Goal: Task Accomplishment & Management: Manage account settings

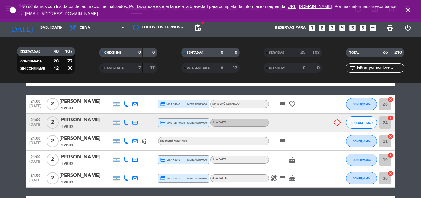
scroll to position [88, 0]
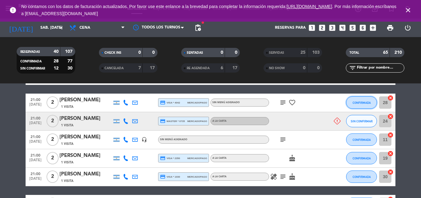
click at [357, 103] on span "CONFIRMADA" at bounding box center [362, 102] width 18 height 3
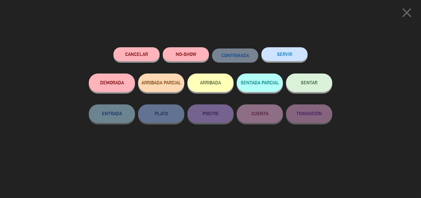
click at [295, 56] on button "SERVIR" at bounding box center [284, 54] width 46 height 14
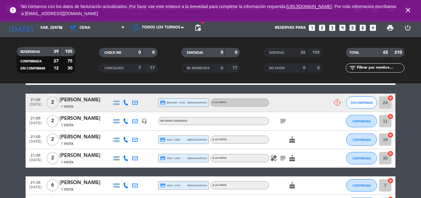
scroll to position [0, 0]
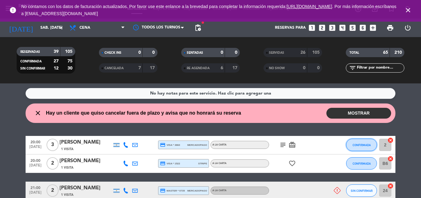
click at [367, 140] on button "CONFIRMADA" at bounding box center [361, 144] width 31 height 12
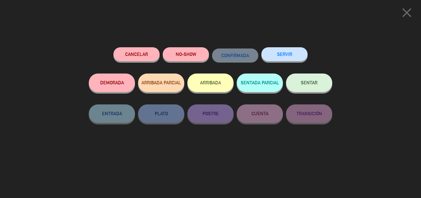
click at [295, 59] on button "SERVIR" at bounding box center [284, 54] width 46 height 14
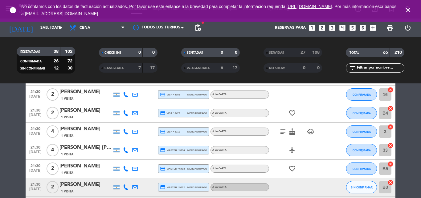
scroll to position [235, 0]
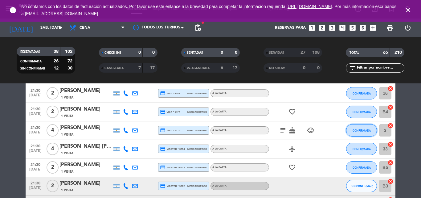
click at [357, 126] on button "CONFIRMADA" at bounding box center [361, 130] width 31 height 12
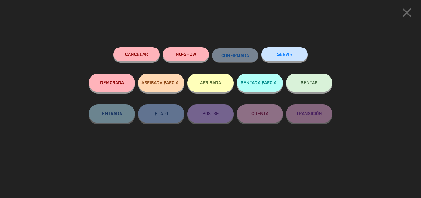
click at [293, 59] on button "SERVIR" at bounding box center [284, 54] width 46 height 14
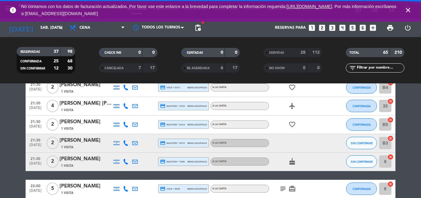
scroll to position [260, 0]
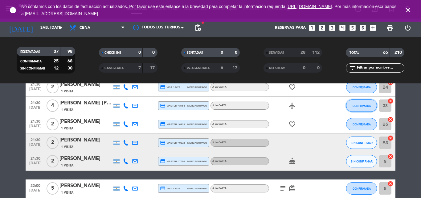
click at [366, 106] on span "CONFIRMADA" at bounding box center [362, 105] width 18 height 3
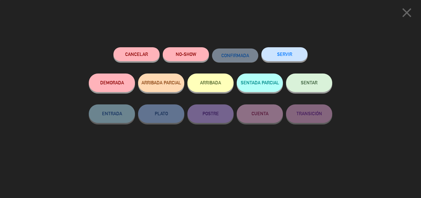
click at [297, 55] on button "SERVIR" at bounding box center [284, 54] width 46 height 14
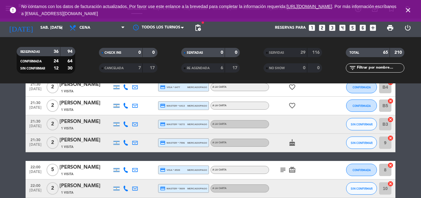
click at [406, 10] on icon "close" at bounding box center [407, 9] width 7 height 7
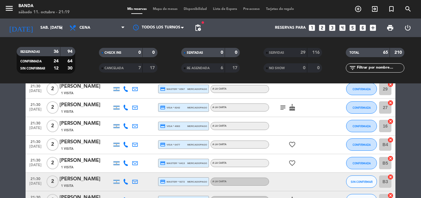
scroll to position [207, 0]
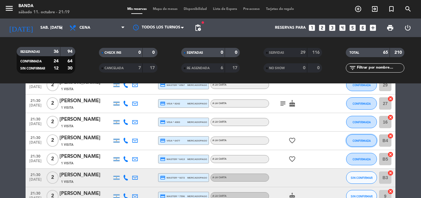
click at [367, 141] on span "CONFIRMADA" at bounding box center [362, 140] width 18 height 3
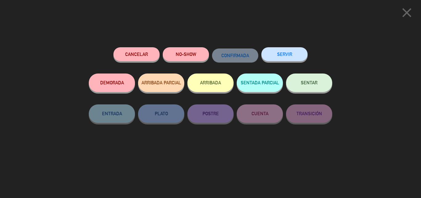
click at [287, 58] on button "SERVIR" at bounding box center [284, 54] width 46 height 14
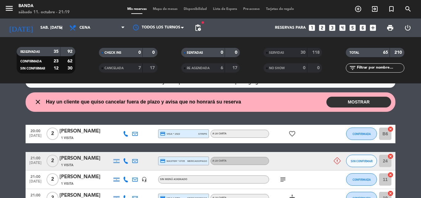
scroll to position [0, 0]
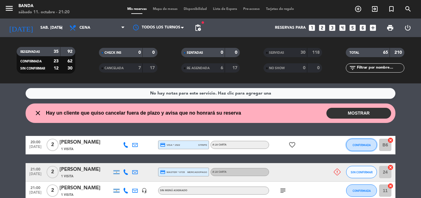
click at [358, 147] on button "CONFIRMADA" at bounding box center [361, 144] width 31 height 12
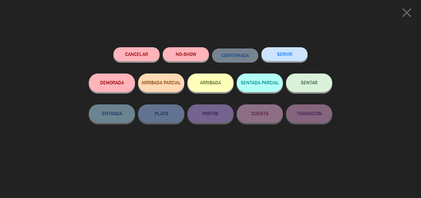
click at [280, 58] on button "SERVIR" at bounding box center [284, 54] width 46 height 14
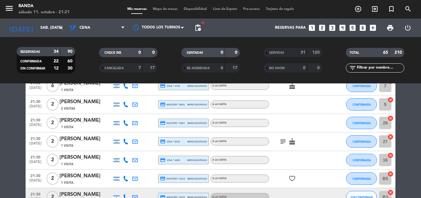
scroll to position [143, 0]
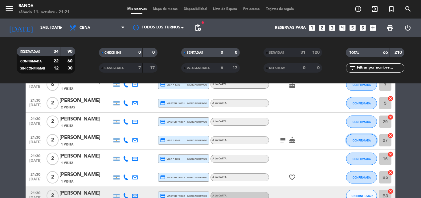
click at [363, 142] on button "CONFIRMADA" at bounding box center [361, 140] width 31 height 12
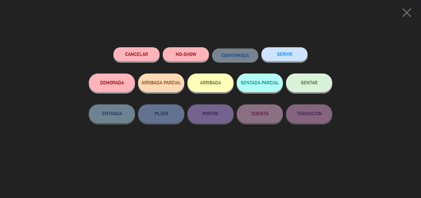
click at [297, 58] on button "SERVIR" at bounding box center [284, 54] width 46 height 14
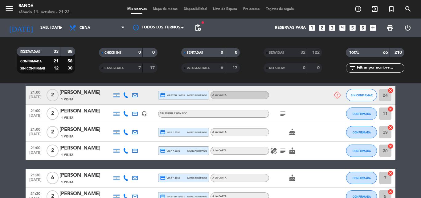
scroll to position [0, 0]
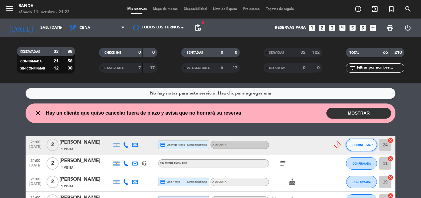
click at [359, 143] on span "SIN CONFIRMAR" at bounding box center [362, 144] width 22 height 3
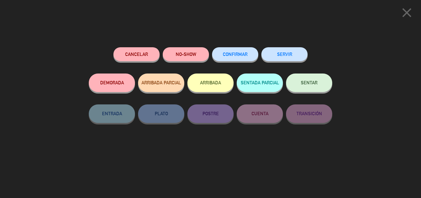
click at [208, 57] on button "NO-SHOW" at bounding box center [186, 54] width 46 height 14
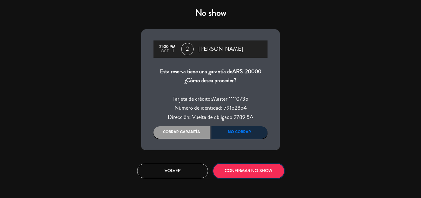
click at [266, 172] on button "CONFIRMAR NO-SHOW" at bounding box center [248, 170] width 71 height 14
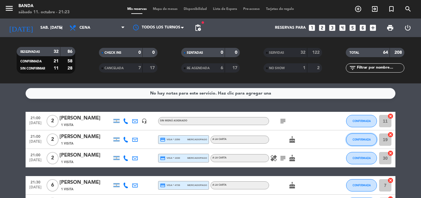
click at [362, 135] on button "CONFIRMADA" at bounding box center [361, 139] width 31 height 12
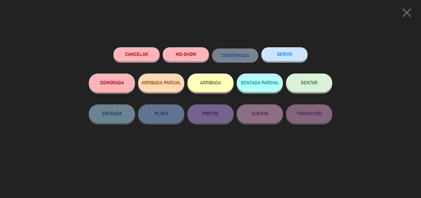
click at [293, 52] on button "SERVIR" at bounding box center [284, 54] width 46 height 14
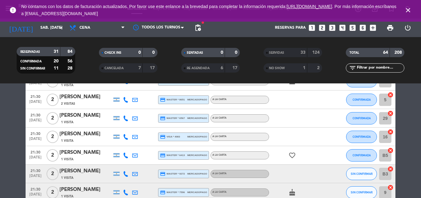
scroll to position [86, 0]
click at [367, 158] on button "CONFIRMADA" at bounding box center [361, 155] width 31 height 12
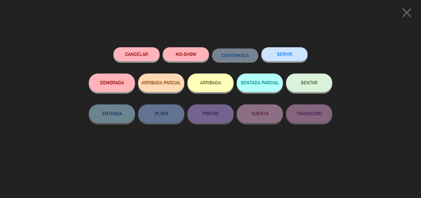
click at [273, 51] on button "SERVIR" at bounding box center [284, 54] width 46 height 14
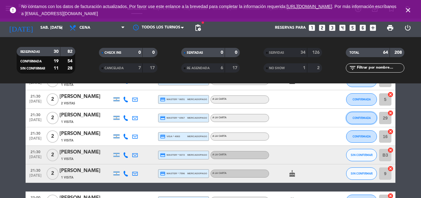
click at [353, 117] on span "CONFIRMADA" at bounding box center [362, 117] width 18 height 3
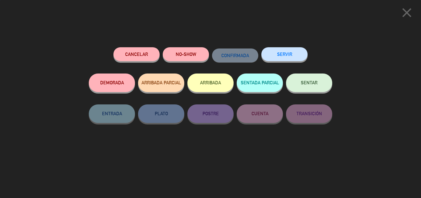
click at [289, 52] on button "SERVIR" at bounding box center [284, 54] width 46 height 14
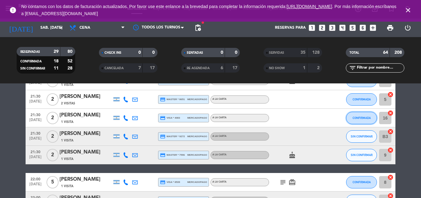
click at [360, 118] on span "CONFIRMADA" at bounding box center [362, 117] width 18 height 3
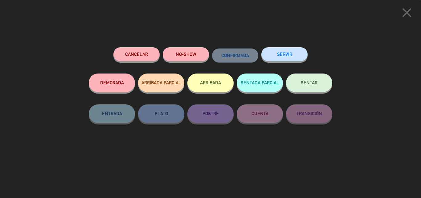
click at [273, 49] on button "SERVIR" at bounding box center [284, 54] width 46 height 14
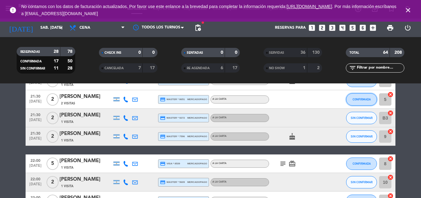
click at [347, 98] on button "CONFIRMADA" at bounding box center [361, 99] width 31 height 12
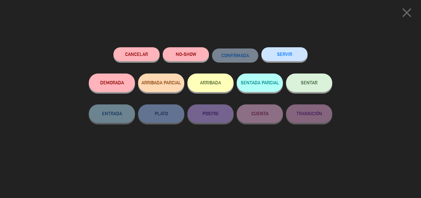
click at [282, 54] on button "SERVIR" at bounding box center [284, 54] width 46 height 14
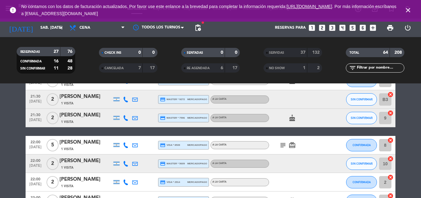
click at [408, 7] on icon "close" at bounding box center [407, 9] width 7 height 7
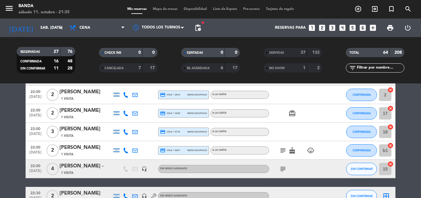
scroll to position [169, 0]
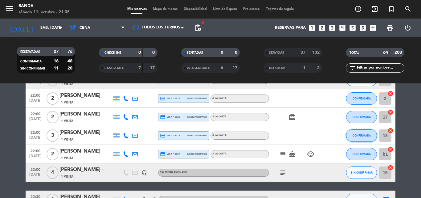
click at [363, 135] on span "CONFIRMADA" at bounding box center [362, 134] width 18 height 3
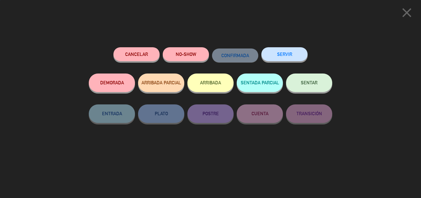
click at [285, 54] on button "SERVIR" at bounding box center [284, 54] width 46 height 14
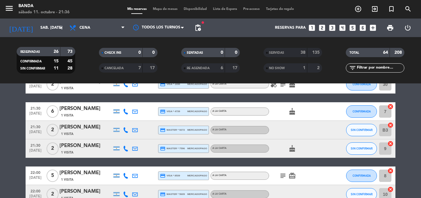
scroll to position [60, 0]
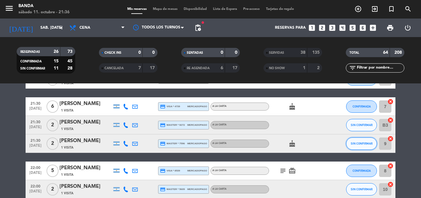
click at [370, 145] on button "SIN CONFIRMAR" at bounding box center [361, 143] width 31 height 12
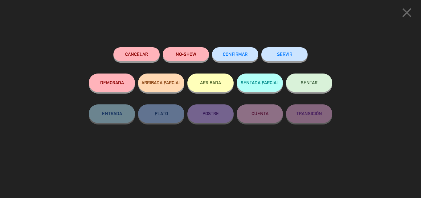
click at [294, 59] on button "SERVIR" at bounding box center [284, 54] width 46 height 14
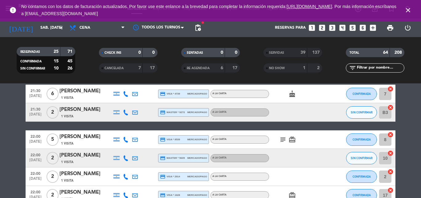
scroll to position [88, 0]
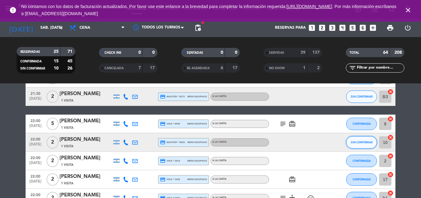
click at [359, 140] on button "SIN CONFIRMAR" at bounding box center [361, 142] width 31 height 12
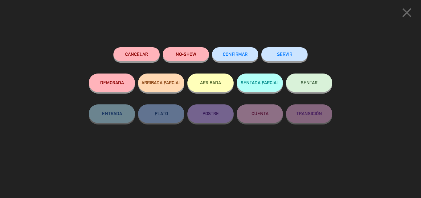
scroll to position [442, 0]
click at [289, 57] on button "SERVIR" at bounding box center [284, 54] width 46 height 14
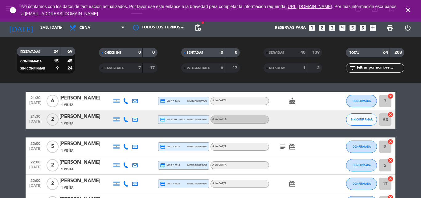
scroll to position [0, 0]
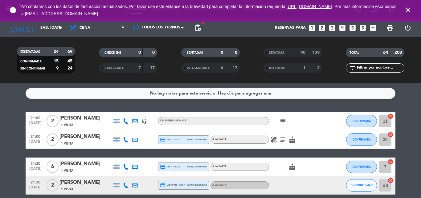
click at [406, 10] on icon "close" at bounding box center [407, 9] width 7 height 7
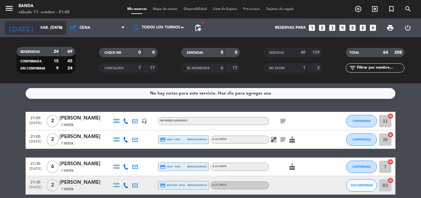
click at [42, 26] on input "sáb. [DATE]" at bounding box center [63, 28] width 52 height 10
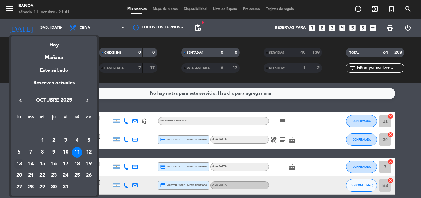
click at [22, 166] on div "13" at bounding box center [19, 163] width 10 height 10
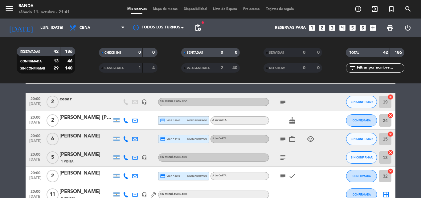
scroll to position [110, 0]
click at [282, 105] on icon "subject" at bounding box center [282, 101] width 7 height 7
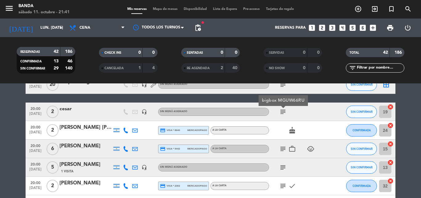
scroll to position [0, 0]
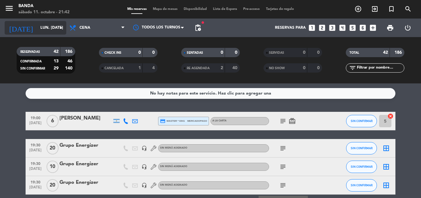
click at [42, 26] on input "lun. [DATE]" at bounding box center [63, 28] width 52 height 10
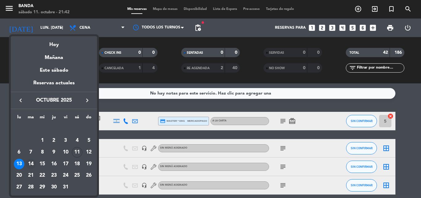
click at [32, 162] on div "14" at bounding box center [31, 163] width 10 height 10
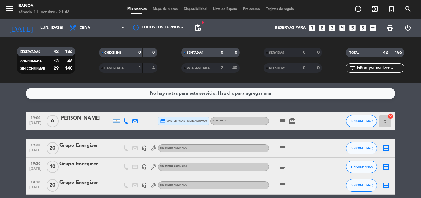
type input "[DATE] oct."
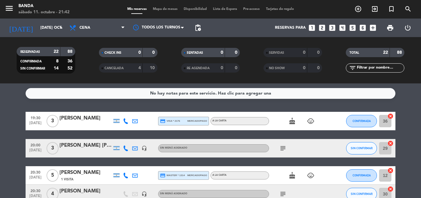
click at [321, 31] on icon "looks_two" at bounding box center [322, 28] width 8 height 8
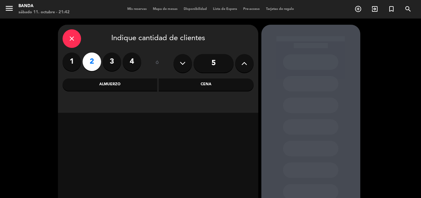
click at [175, 83] on div "Cena" at bounding box center [206, 84] width 95 height 12
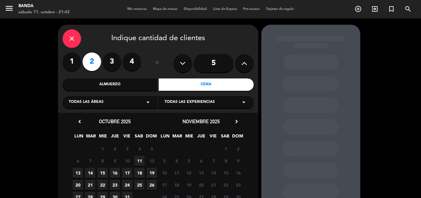
click at [91, 175] on span "14" at bounding box center [90, 172] width 10 height 10
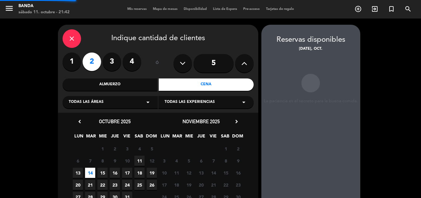
scroll to position [25, 0]
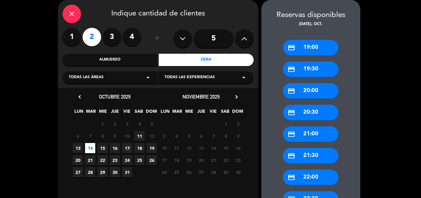
click at [310, 92] on div "credit_card 20:00" at bounding box center [310, 90] width 55 height 15
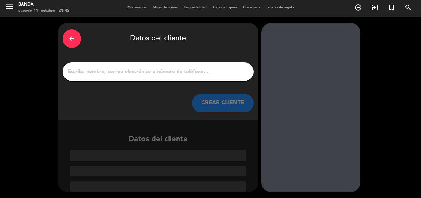
scroll to position [2, 0]
click at [162, 64] on div at bounding box center [158, 71] width 191 height 18
paste input "[PERSON_NAME]"
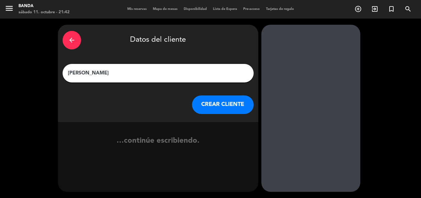
scroll to position [0, 0]
type input "[PERSON_NAME]"
click at [221, 105] on button "CREAR CLIENTE" at bounding box center [223, 104] width 62 height 18
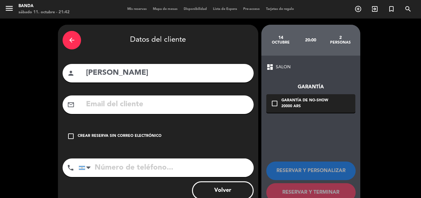
click at [157, 134] on div "Crear reserva sin correo electrónico" at bounding box center [120, 136] width 84 height 6
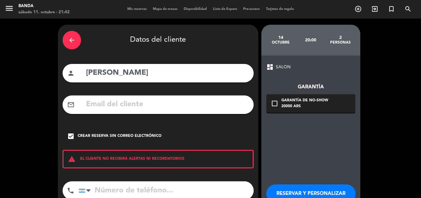
click at [288, 188] on button "RESERVAR Y PERSONALIZAR" at bounding box center [310, 193] width 89 height 18
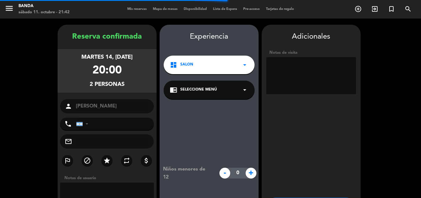
scroll to position [25, 0]
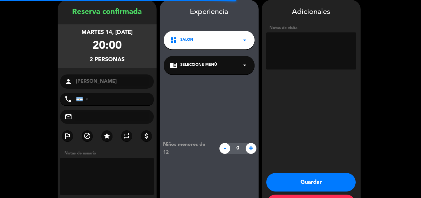
click at [303, 47] on textarea at bounding box center [311, 50] width 90 height 37
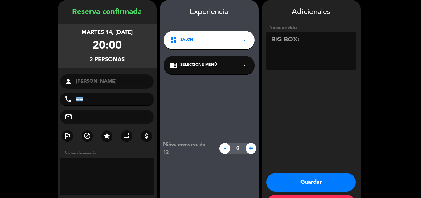
paste textarea "VSFNNZAH"
type textarea "BIG BOX: VSFNNZAH"
click at [305, 182] on button "Guardar" at bounding box center [310, 182] width 89 height 18
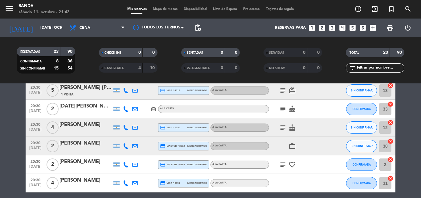
scroll to position [178, 0]
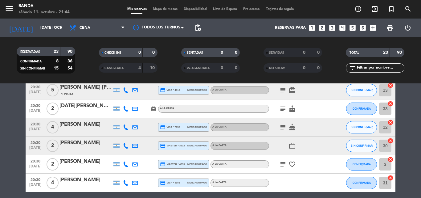
click at [323, 28] on icon "looks_two" at bounding box center [322, 28] width 8 height 8
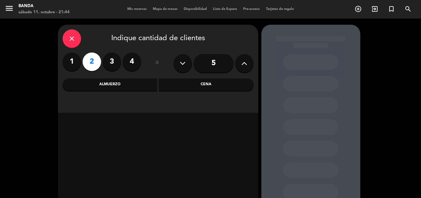
click at [202, 82] on div "Cena" at bounding box center [206, 84] width 95 height 12
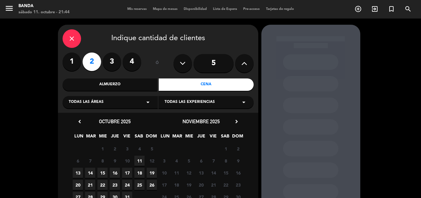
click at [100, 171] on span "15" at bounding box center [102, 172] width 10 height 10
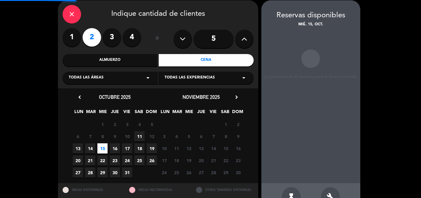
scroll to position [25, 0]
click at [92, 150] on span "14" at bounding box center [90, 148] width 10 height 10
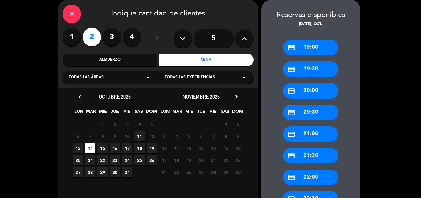
click at [324, 114] on div "credit_card 20:30" at bounding box center [310, 112] width 55 height 15
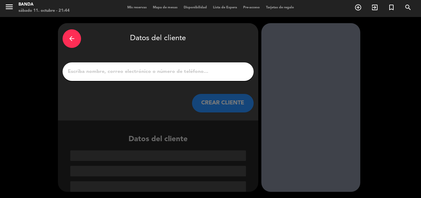
scroll to position [2, 0]
paste input "[PERSON_NAME]"
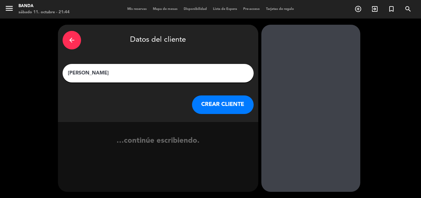
type input "[PERSON_NAME]"
click at [223, 101] on button "CREAR CLIENTE" at bounding box center [223, 104] width 62 height 18
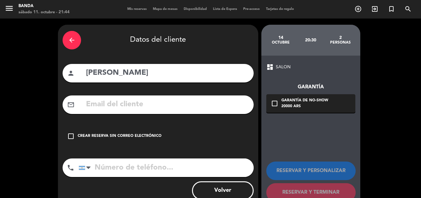
click at [142, 135] on div "Crear reserva sin correo electrónico" at bounding box center [120, 136] width 84 height 6
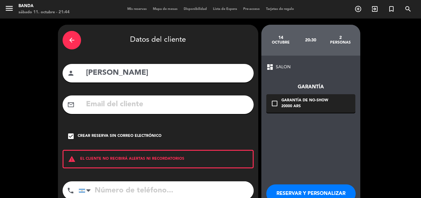
click at [308, 188] on button "RESERVAR Y PERSONALIZAR" at bounding box center [310, 193] width 89 height 18
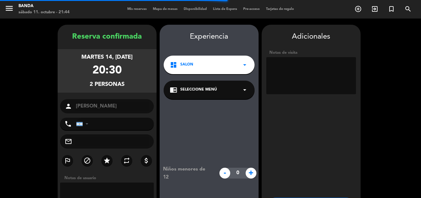
scroll to position [25, 0]
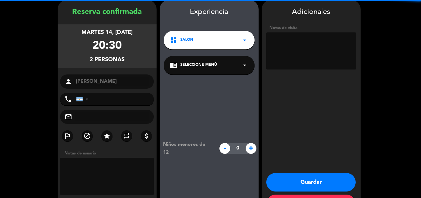
click at [310, 57] on textarea at bounding box center [311, 50] width 90 height 37
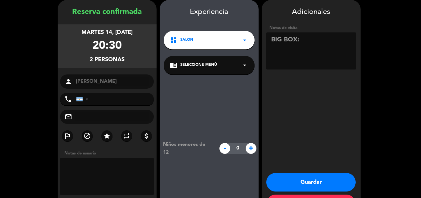
paste textarea "BJETM656"
type textarea "BIG BOX: BJETM656"
click at [295, 179] on button "Guardar" at bounding box center [310, 182] width 89 height 18
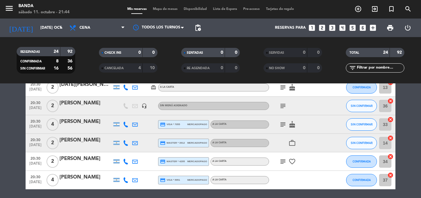
scroll to position [199, 0]
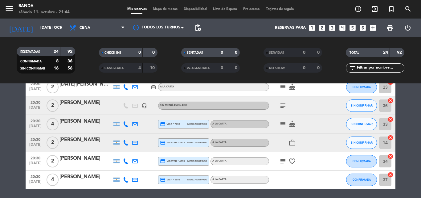
click at [323, 27] on icon "looks_two" at bounding box center [322, 28] width 8 height 8
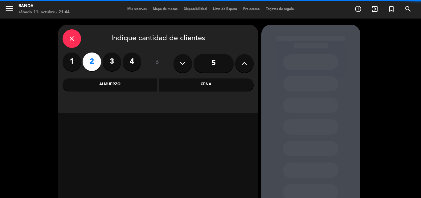
click at [206, 84] on div "Cena" at bounding box center [206, 84] width 95 height 12
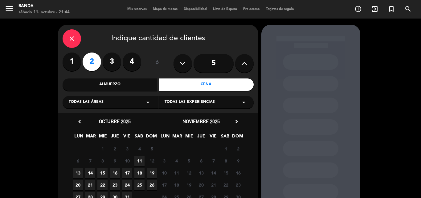
click at [91, 173] on span "14" at bounding box center [90, 172] width 10 height 10
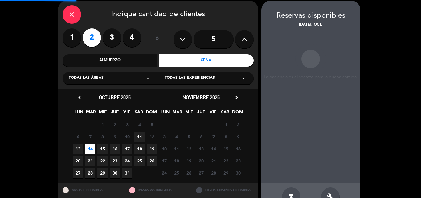
scroll to position [25, 0]
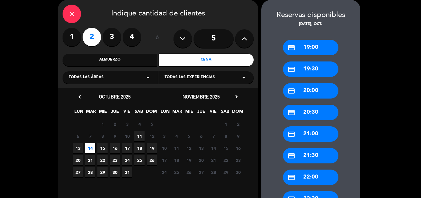
click at [318, 111] on div "credit_card 20:30" at bounding box center [310, 112] width 55 height 15
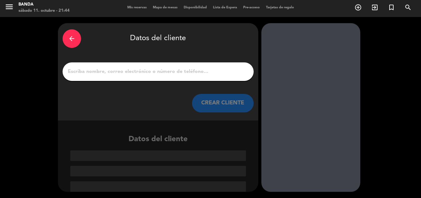
paste input "[PERSON_NAME]"
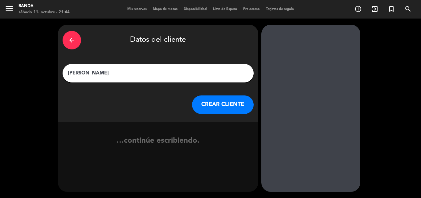
type input "[PERSON_NAME]"
click at [230, 110] on button "CREAR CLIENTE" at bounding box center [223, 104] width 62 height 18
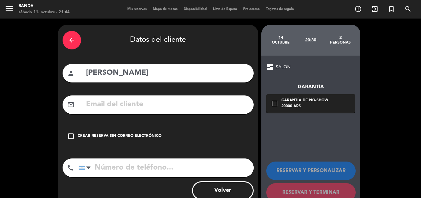
click at [155, 132] on div "check_box_outline_blank Crear reserva sin correo electrónico" at bounding box center [158, 136] width 191 height 18
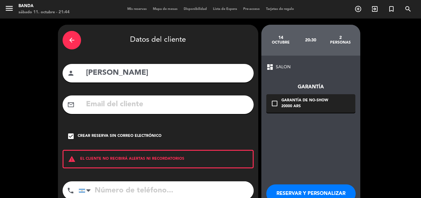
click at [291, 194] on button "RESERVAR Y PERSONALIZAR" at bounding box center [310, 193] width 89 height 18
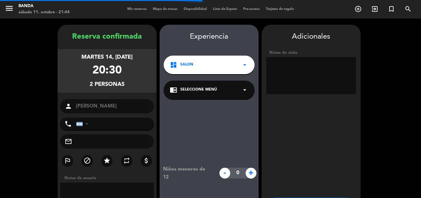
scroll to position [25, 0]
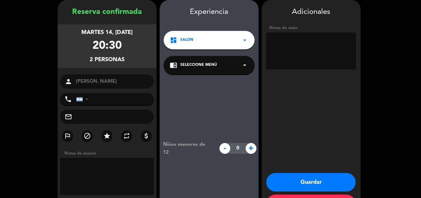
click at [306, 55] on textarea at bounding box center [311, 50] width 90 height 37
paste textarea "V7WA4RWK"
type textarea "BIG BOX: V7WA4RWK"
click at [302, 179] on button "Guardar" at bounding box center [310, 182] width 89 height 18
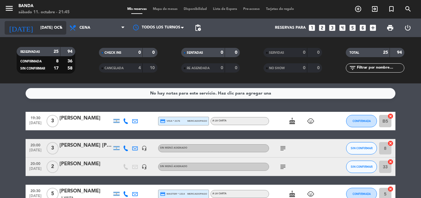
click at [55, 32] on input "[DATE] oct." at bounding box center [63, 28] width 52 height 10
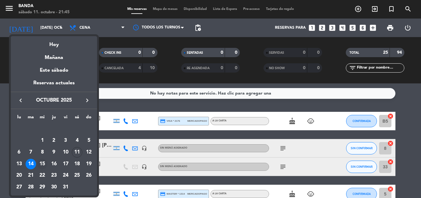
click at [45, 160] on div "15" at bounding box center [42, 163] width 10 height 10
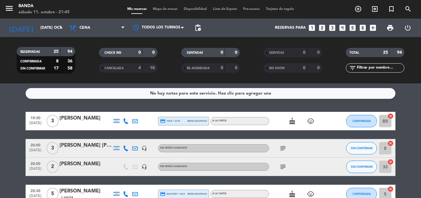
type input "mié. [DATE]"
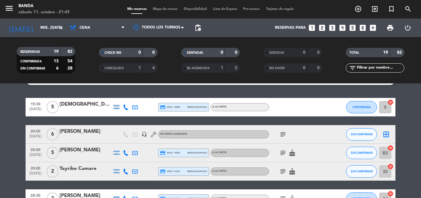
scroll to position [14, 0]
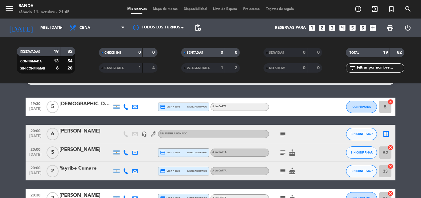
click at [322, 27] on icon "looks_two" at bounding box center [322, 28] width 8 height 8
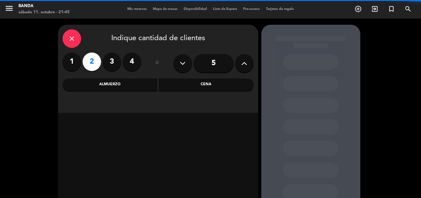
click at [203, 83] on div "Cena" at bounding box center [206, 84] width 95 height 12
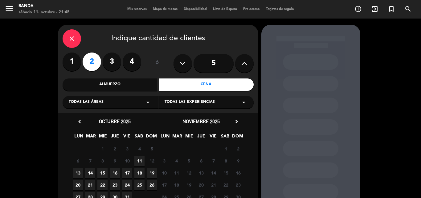
click at [105, 171] on span "15" at bounding box center [102, 172] width 10 height 10
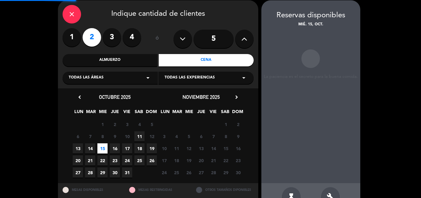
scroll to position [25, 0]
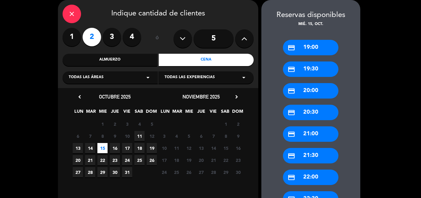
click at [305, 92] on div "credit_card 20:00" at bounding box center [310, 90] width 55 height 15
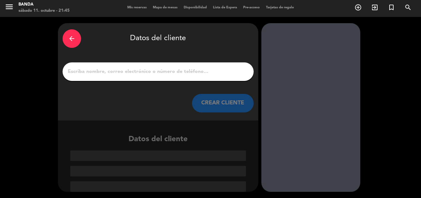
scroll to position [2, 0]
paste input "[PERSON_NAME] [PERSON_NAME]"
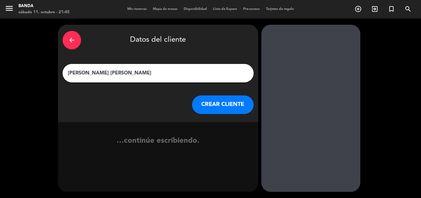
scroll to position [0, 0]
type input "[PERSON_NAME] [PERSON_NAME]"
click at [223, 104] on button "CREAR CLIENTE" at bounding box center [223, 104] width 62 height 18
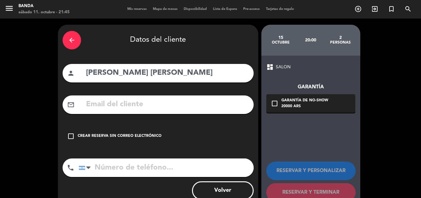
click at [143, 135] on div "Crear reserva sin correo electrónico" at bounding box center [120, 136] width 84 height 6
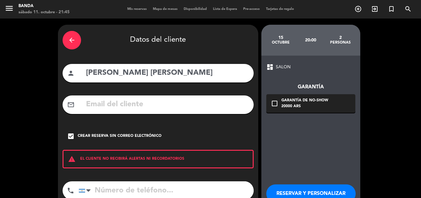
click at [274, 193] on button "RESERVAR Y PERSONALIZAR" at bounding box center [310, 193] width 89 height 18
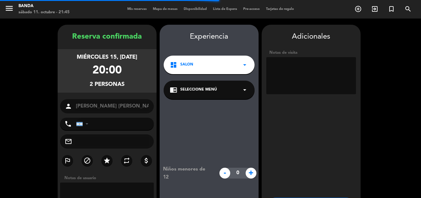
scroll to position [25, 0]
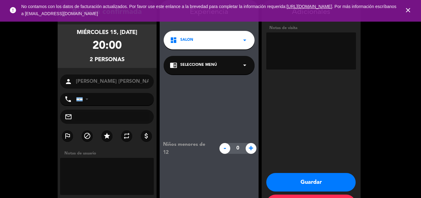
click at [300, 55] on textarea at bounding box center [311, 50] width 90 height 37
paste textarea "BTSVSIG3"
type textarea "BIG BOX: BTSVSIG3"
click at [308, 184] on button "Guardar" at bounding box center [310, 182] width 89 height 18
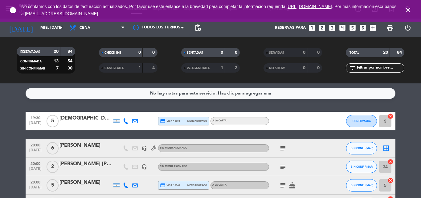
click at [323, 27] on icon "looks_two" at bounding box center [322, 28] width 8 height 8
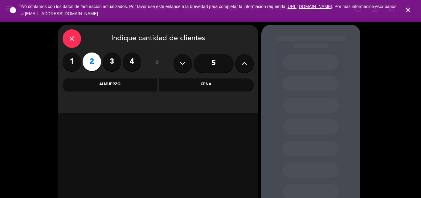
click at [212, 86] on div "Cena" at bounding box center [206, 84] width 95 height 12
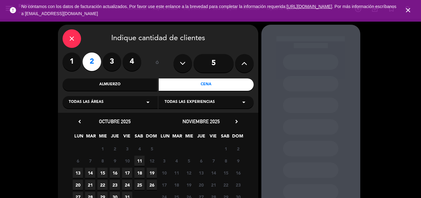
click at [102, 172] on span "15" at bounding box center [102, 172] width 10 height 10
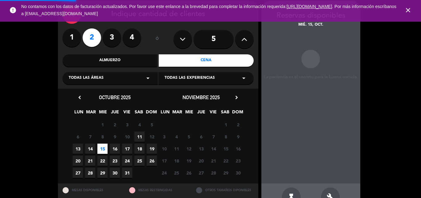
scroll to position [25, 0]
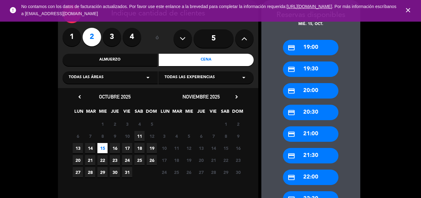
click at [319, 88] on div "credit_card 20:00" at bounding box center [310, 90] width 55 height 15
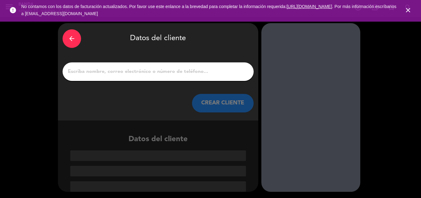
scroll to position [2, 0]
paste input "[PERSON_NAME] [PERSON_NAME]"
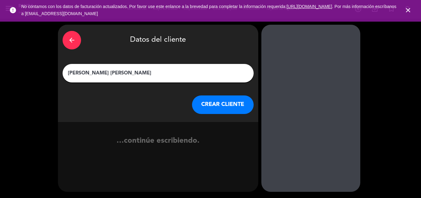
type input "[PERSON_NAME] [PERSON_NAME]"
click at [225, 111] on button "CREAR CLIENTE" at bounding box center [223, 104] width 62 height 18
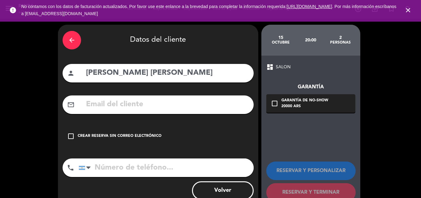
click at [139, 134] on div "Crear reserva sin correo electrónico" at bounding box center [120, 136] width 84 height 6
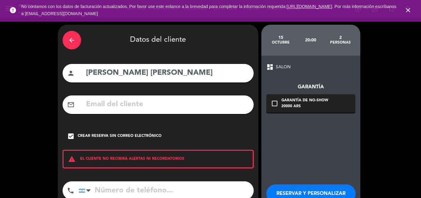
click at [291, 187] on button "RESERVAR Y PERSONALIZAR" at bounding box center [310, 193] width 89 height 18
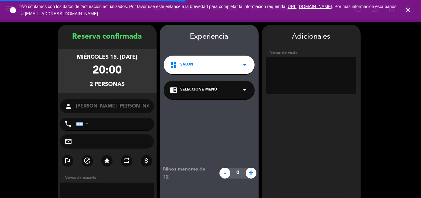
scroll to position [25, 0]
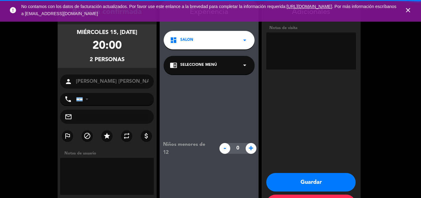
click at [306, 39] on textarea at bounding box center [311, 50] width 90 height 37
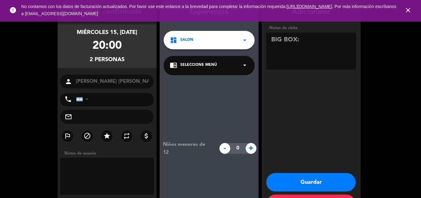
paste textarea "8NVK7FID"
type textarea "BIG BOX: 8NVK7FID"
click at [299, 181] on button "Guardar" at bounding box center [310, 182] width 89 height 18
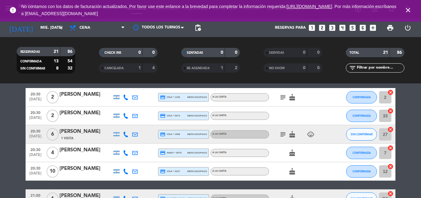
scroll to position [156, 0]
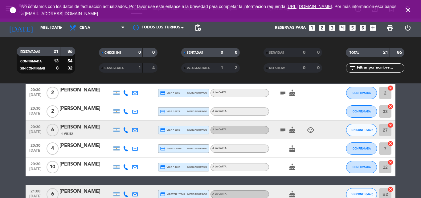
click at [321, 27] on icon "looks_two" at bounding box center [322, 28] width 8 height 8
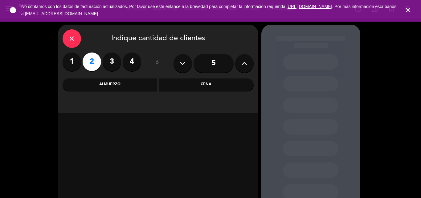
click at [198, 86] on div "Cena" at bounding box center [206, 84] width 95 height 12
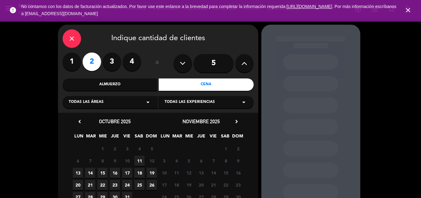
click at [103, 171] on span "15" at bounding box center [102, 172] width 10 height 10
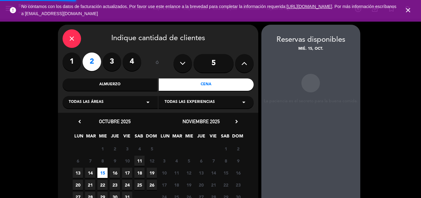
scroll to position [25, 0]
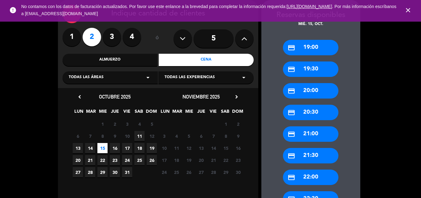
click at [305, 109] on div "credit_card 20:30" at bounding box center [310, 112] width 55 height 15
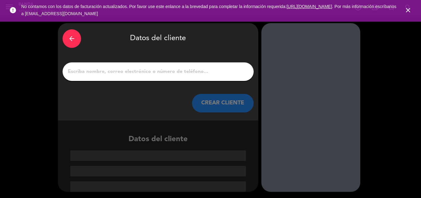
paste input "[PERSON_NAME]"
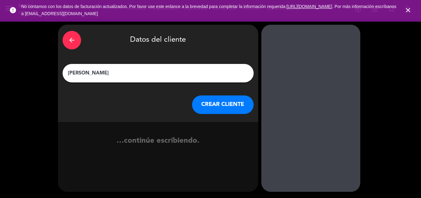
scroll to position [0, 0]
type input "[PERSON_NAME]"
click at [230, 105] on button "CREAR CLIENTE" at bounding box center [223, 104] width 62 height 18
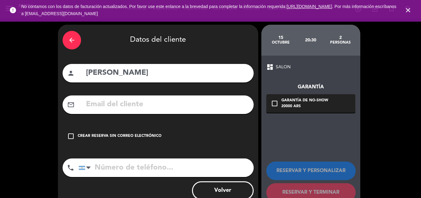
click at [156, 130] on div "check_box_outline_blank Crear reserva sin correo electrónico" at bounding box center [158, 136] width 191 height 18
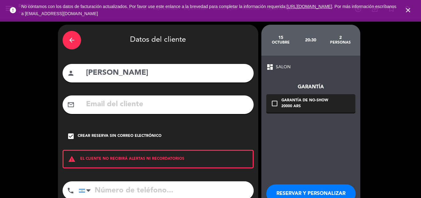
click at [295, 191] on button "RESERVAR Y PERSONALIZAR" at bounding box center [310, 193] width 89 height 18
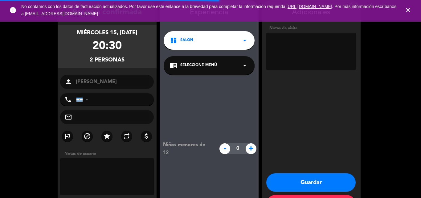
scroll to position [25, 0]
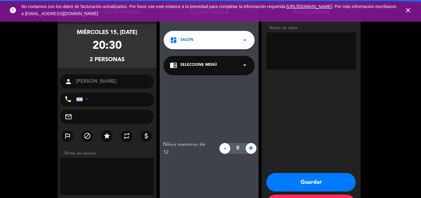
click at [306, 62] on textarea at bounding box center [311, 50] width 90 height 37
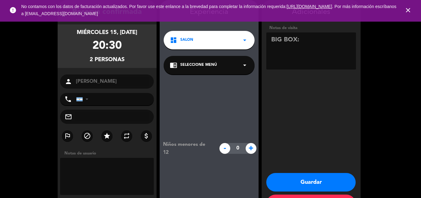
click at [314, 60] on textarea at bounding box center [311, 50] width 90 height 37
paste textarea "GTWTMV2I"
type textarea "BIG BOX: GTWTMV2I"
click at [313, 185] on button "Guardar" at bounding box center [310, 182] width 89 height 18
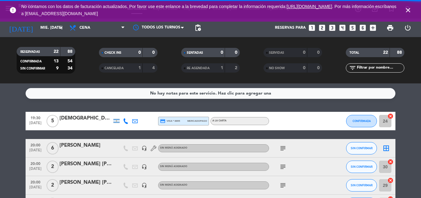
click at [409, 9] on icon "close" at bounding box center [407, 9] width 7 height 7
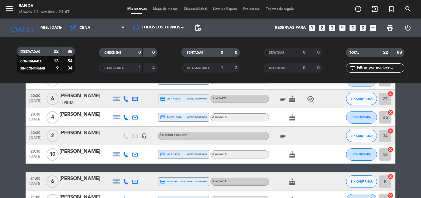
scroll to position [188, 0]
click at [322, 29] on icon "looks_two" at bounding box center [322, 28] width 8 height 8
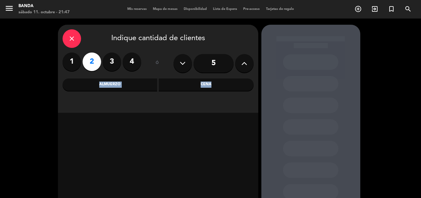
drag, startPoint x: 322, startPoint y: 29, endPoint x: 196, endPoint y: 84, distance: 138.0
click at [198, 84] on div "close Indique cantidad de clientes 1 2 3 4 ó 5 Almuerzo Cena" at bounding box center [210, 128] width 421 height 221
click at [181, 88] on div "Cena" at bounding box center [206, 84] width 95 height 12
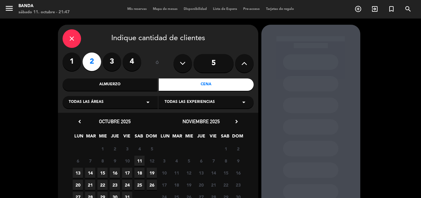
click at [106, 170] on span "15" at bounding box center [102, 172] width 10 height 10
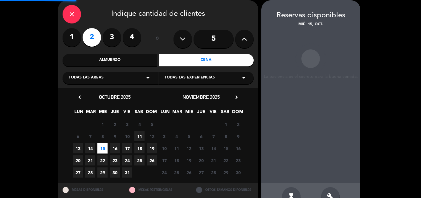
scroll to position [25, 0]
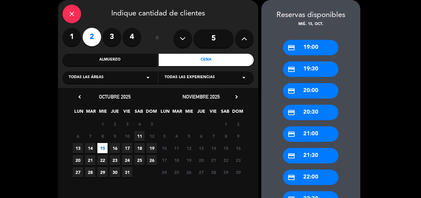
click at [317, 115] on div "credit_card 20:30" at bounding box center [310, 112] width 55 height 15
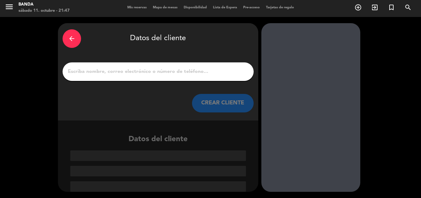
scroll to position [2, 0]
paste input "[PERSON_NAME]"
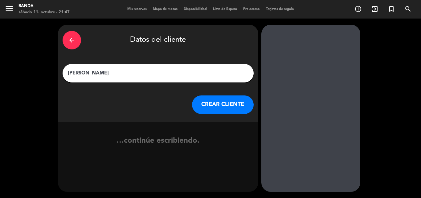
scroll to position [0, 0]
type input "[PERSON_NAME]"
click at [219, 96] on button "CREAR CLIENTE" at bounding box center [223, 104] width 62 height 18
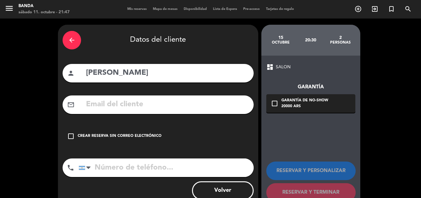
click at [144, 132] on div "check_box_outline_blank Crear reserva sin correo electrónico" at bounding box center [158, 136] width 191 height 18
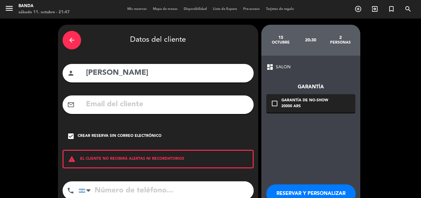
click at [287, 185] on button "RESERVAR Y PERSONALIZAR" at bounding box center [310, 193] width 89 height 18
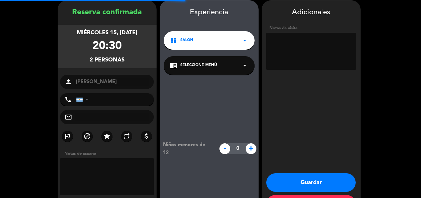
scroll to position [25, 0]
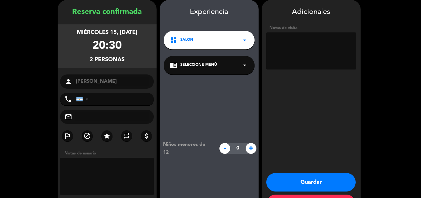
click at [283, 59] on textarea at bounding box center [311, 50] width 90 height 37
paste textarea "9SKS72C9"
type textarea "BIG BOX: 9SKS72C9"
click at [322, 179] on button "Guardar" at bounding box center [310, 182] width 89 height 18
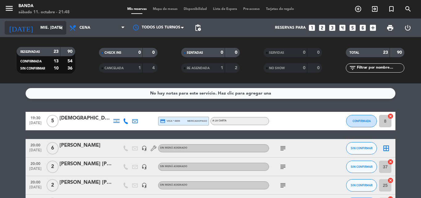
click at [42, 29] on input "mié. [DATE]" at bounding box center [63, 28] width 52 height 10
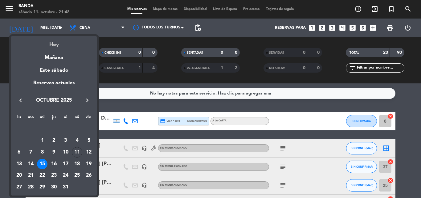
click at [44, 46] on div "Hoy" at bounding box center [54, 42] width 86 height 13
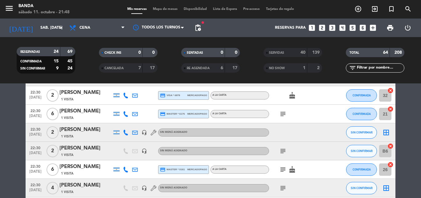
scroll to position [237, 0]
click at [352, 146] on button "SIN CONFIRMAR" at bounding box center [361, 150] width 31 height 12
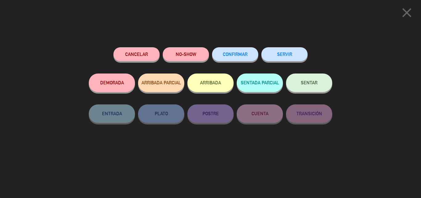
click at [279, 61] on button "SERVIR" at bounding box center [284, 54] width 46 height 14
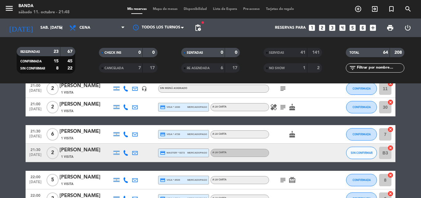
scroll to position [0, 0]
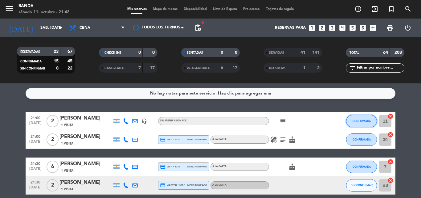
click at [361, 121] on span "CONFIRMADA" at bounding box center [362, 120] width 18 height 3
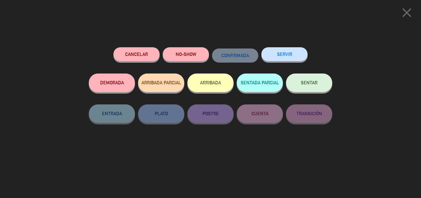
click at [189, 54] on button "NO-SHOW" at bounding box center [186, 54] width 46 height 14
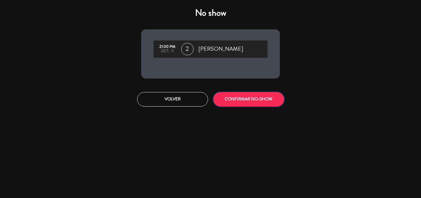
click at [246, 103] on button "CONFIRMAR NO-SHOW" at bounding box center [248, 99] width 71 height 14
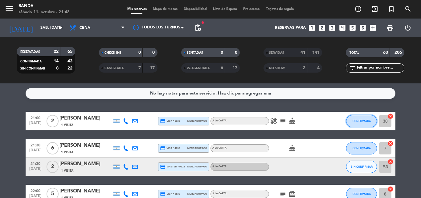
click at [362, 118] on button "CONFIRMADA" at bounding box center [361, 121] width 31 height 12
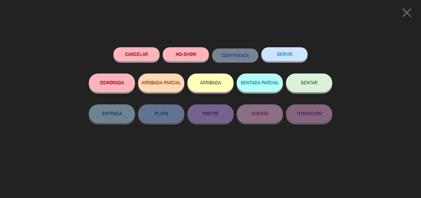
click at [188, 59] on button "NO-SHOW" at bounding box center [186, 54] width 46 height 14
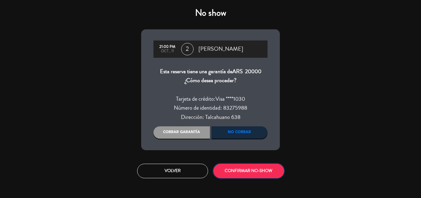
click at [229, 170] on button "CONFIRMAR NO-SHOW" at bounding box center [248, 170] width 71 height 14
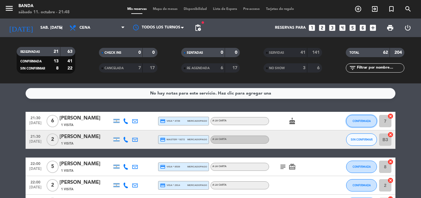
click at [368, 120] on span "CONFIRMADA" at bounding box center [362, 120] width 18 height 3
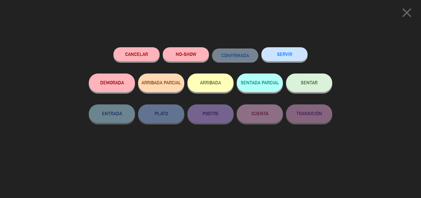
click at [289, 55] on button "SERVIR" at bounding box center [284, 54] width 46 height 14
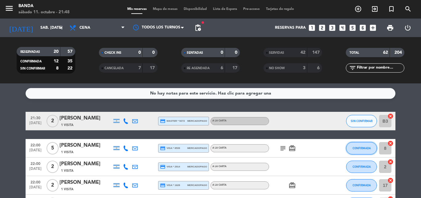
click at [348, 146] on button "CONFIRMADA" at bounding box center [361, 148] width 31 height 12
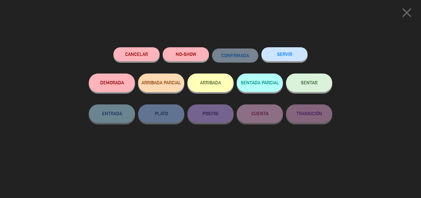
click at [279, 54] on button "SERVIR" at bounding box center [284, 54] width 46 height 14
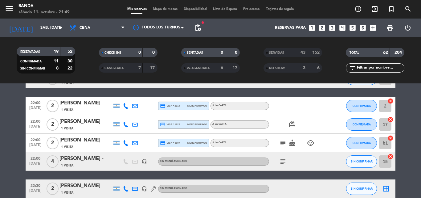
scroll to position [43, 0]
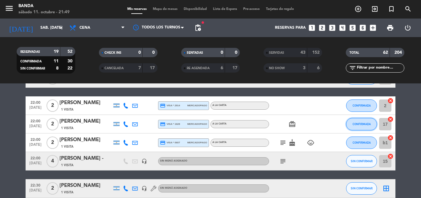
click at [364, 123] on span "CONFIRMADA" at bounding box center [362, 123] width 18 height 3
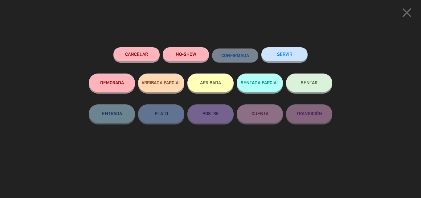
click at [295, 57] on button "SERVIR" at bounding box center [284, 54] width 46 height 14
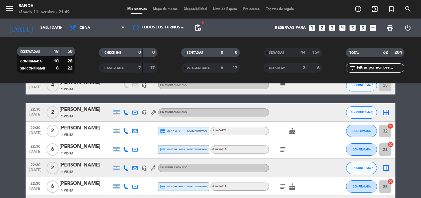
scroll to position [109, 0]
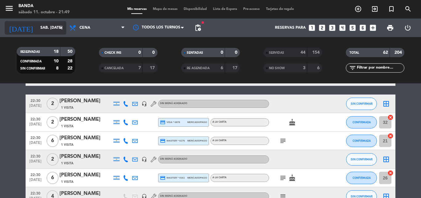
click at [53, 29] on input "sáb. [DATE]" at bounding box center [63, 28] width 52 height 10
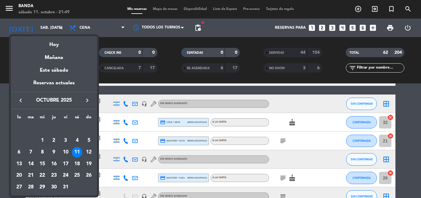
click at [55, 165] on div "16" at bounding box center [54, 163] width 10 height 10
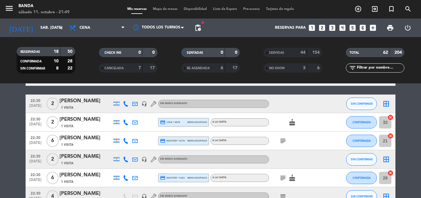
type input "[DEMOGRAPHIC_DATA] [DATE]"
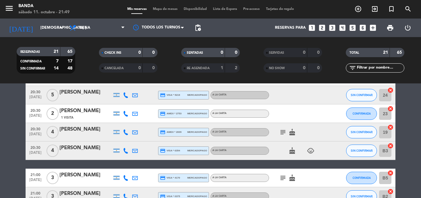
scroll to position [0, 0]
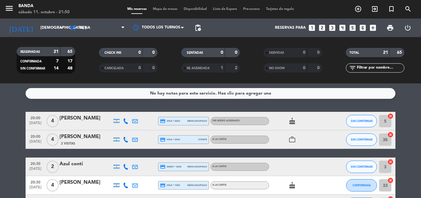
click at [319, 26] on icon "looks_two" at bounding box center [322, 28] width 8 height 8
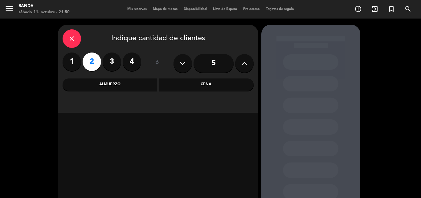
click at [165, 86] on div "Cena" at bounding box center [206, 84] width 95 height 12
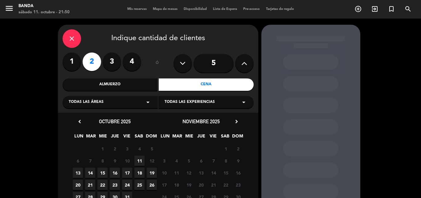
click at [116, 172] on span "16" at bounding box center [115, 172] width 10 height 10
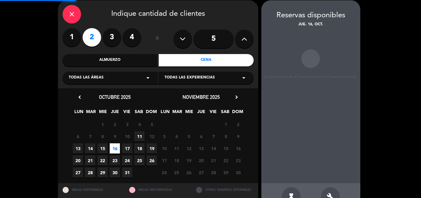
scroll to position [25, 0]
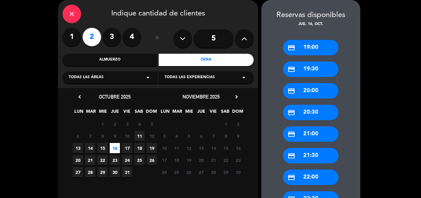
click at [315, 86] on div "credit_card 20:00" at bounding box center [310, 90] width 55 height 15
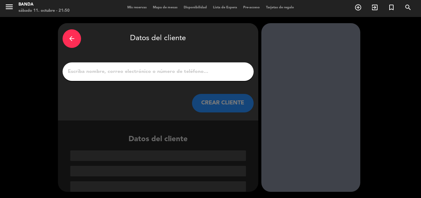
paste input "[PERSON_NAME]"
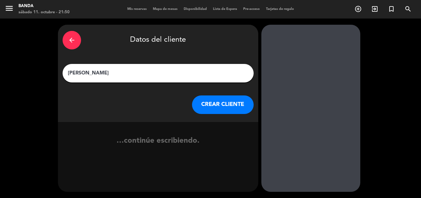
type input "[PERSON_NAME]"
click at [217, 103] on button "CREAR CLIENTE" at bounding box center [223, 104] width 62 height 18
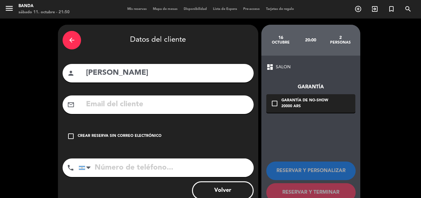
click at [147, 130] on div "check_box_outline_blank Crear reserva sin correo electrónico" at bounding box center [158, 136] width 191 height 18
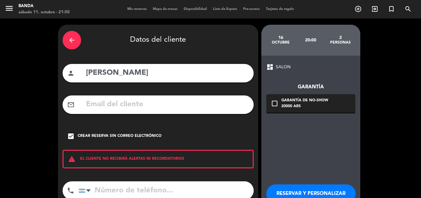
click at [287, 188] on button "RESERVAR Y PERSONALIZAR" at bounding box center [310, 193] width 89 height 18
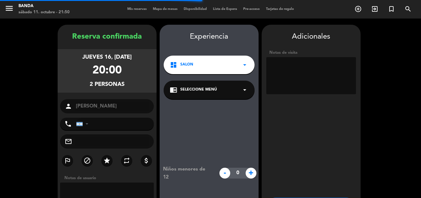
scroll to position [25, 0]
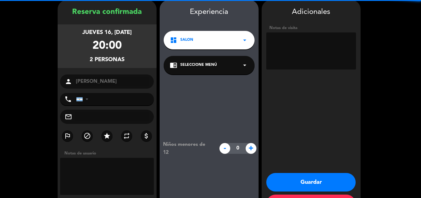
click at [305, 60] on textarea at bounding box center [311, 50] width 90 height 37
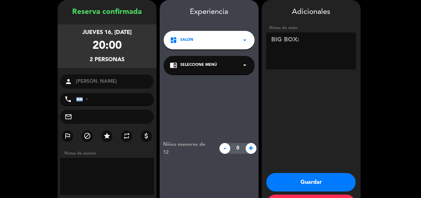
paste textarea "ZA4Q4FIR"
type textarea "BIG BOX: ZA4Q4FIR"
click at [314, 180] on button "Guardar" at bounding box center [310, 182] width 89 height 18
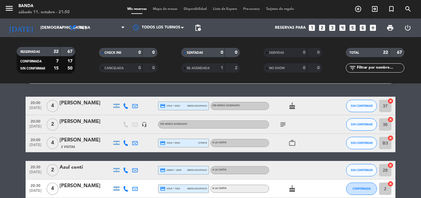
scroll to position [15, 0]
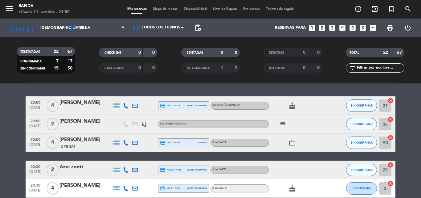
click at [321, 27] on icon "looks_two" at bounding box center [322, 28] width 8 height 8
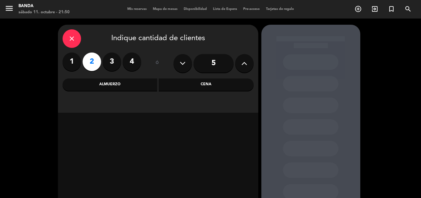
click at [212, 86] on div "Cena" at bounding box center [206, 84] width 95 height 12
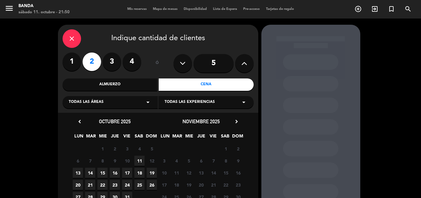
click at [115, 173] on span "16" at bounding box center [115, 172] width 10 height 10
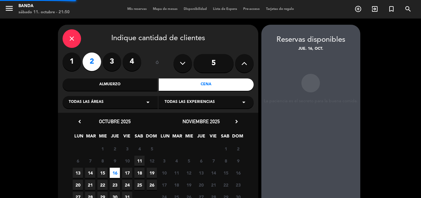
scroll to position [25, 0]
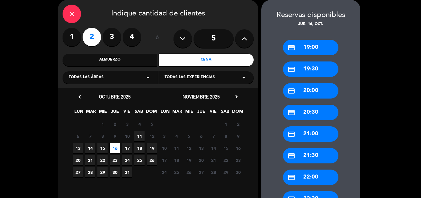
click at [324, 87] on div "credit_card 20:00" at bounding box center [310, 90] width 55 height 15
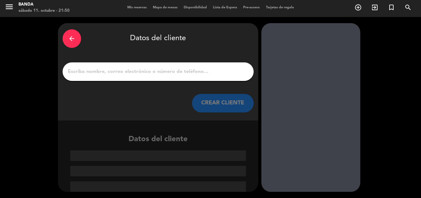
paste input "[PERSON_NAME]"
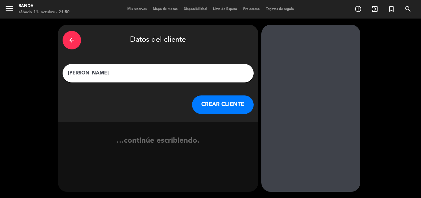
scroll to position [0, 0]
type input "[PERSON_NAME]"
click at [211, 105] on button "CREAR CLIENTE" at bounding box center [223, 104] width 62 height 18
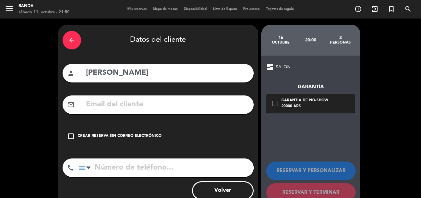
click at [144, 132] on div "check_box_outline_blank Crear reserva sin correo electrónico" at bounding box center [158, 136] width 191 height 18
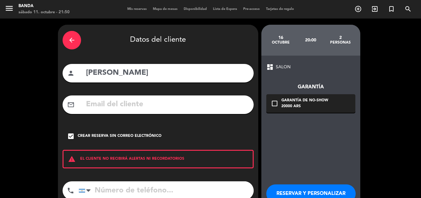
click at [289, 190] on button "RESERVAR Y PERSONALIZAR" at bounding box center [310, 193] width 89 height 18
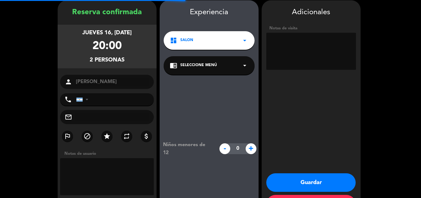
scroll to position [25, 0]
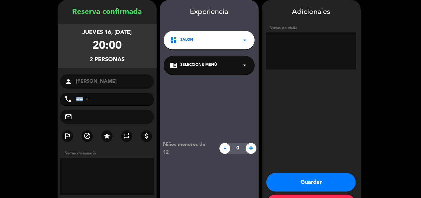
click at [290, 54] on textarea at bounding box center [311, 50] width 90 height 37
paste textarea "NR6KSIWT"
type textarea "BIG BOX: NR6KSIWT"
click at [309, 178] on button "Guardar" at bounding box center [310, 182] width 89 height 18
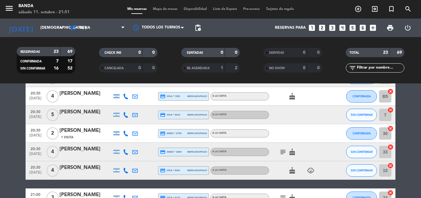
scroll to position [126, 0]
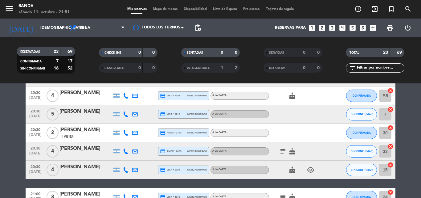
click at [320, 28] on icon "looks_two" at bounding box center [322, 28] width 8 height 8
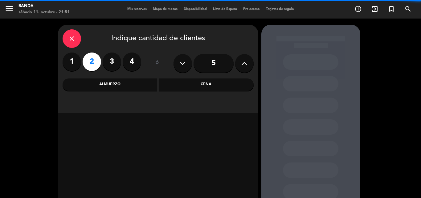
click at [196, 83] on div "Cena" at bounding box center [206, 84] width 95 height 12
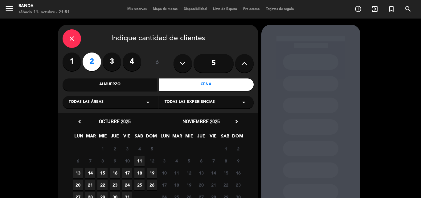
click at [116, 175] on span "16" at bounding box center [115, 172] width 10 height 10
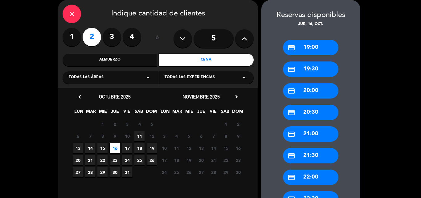
click at [308, 114] on div "credit_card 20:30" at bounding box center [310, 112] width 55 height 15
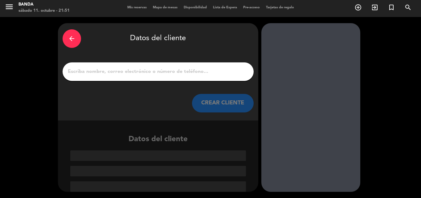
paste input "[PERSON_NAME]"
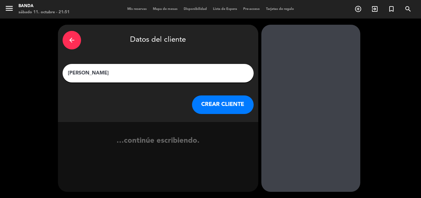
scroll to position [0, 0]
type input "[PERSON_NAME]"
click at [222, 105] on button "CREAR CLIENTE" at bounding box center [223, 104] width 62 height 18
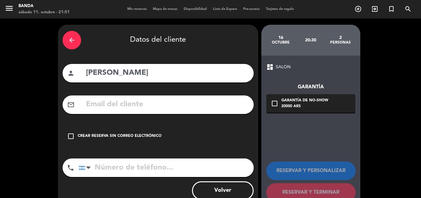
click at [147, 131] on div "check_box_outline_blank Crear reserva sin correo electrónico" at bounding box center [158, 136] width 191 height 18
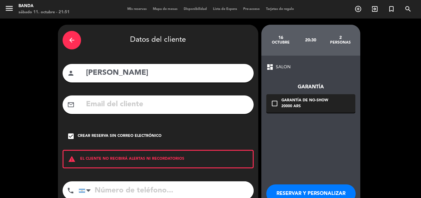
click at [283, 187] on button "RESERVAR Y PERSONALIZAR" at bounding box center [310, 193] width 89 height 18
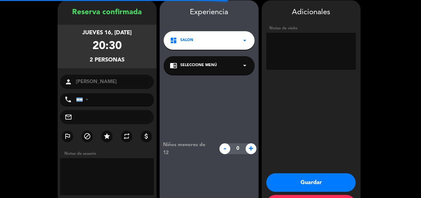
scroll to position [25, 0]
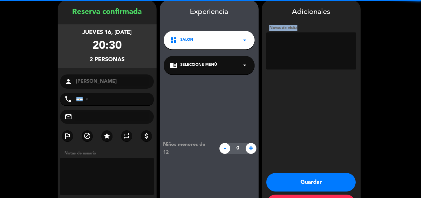
drag, startPoint x: 309, startPoint y: 70, endPoint x: 303, endPoint y: 59, distance: 13.1
click at [303, 59] on div "Notas de visita" at bounding box center [311, 48] width 90 height 47
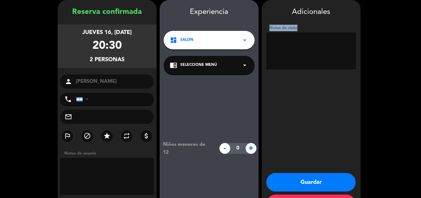
click at [303, 59] on textarea at bounding box center [311, 50] width 90 height 37
paste textarea "6GJXZ6MT"
type textarea "BIG BOX: 6GJXZ6MT"
click at [306, 181] on button "Guardar" at bounding box center [310, 182] width 89 height 18
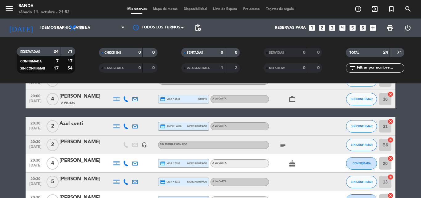
scroll to position [77, 0]
click at [324, 26] on icon "looks_two" at bounding box center [322, 28] width 8 height 8
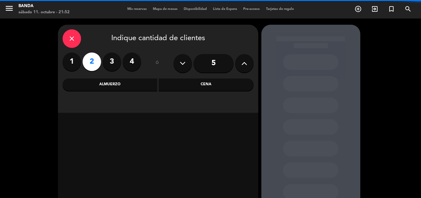
click at [211, 84] on div "Cena" at bounding box center [206, 84] width 95 height 12
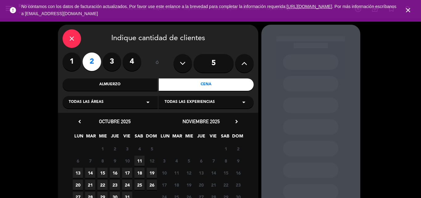
click at [115, 173] on span "16" at bounding box center [115, 172] width 10 height 10
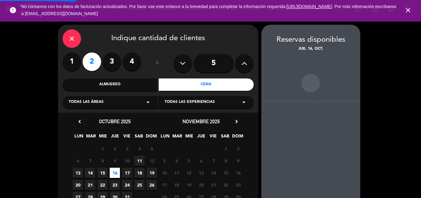
scroll to position [25, 0]
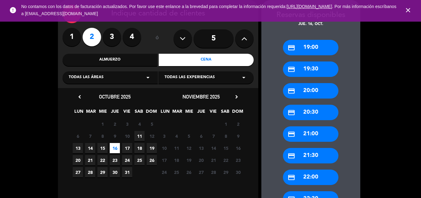
click at [307, 109] on div "credit_card 20:30" at bounding box center [310, 112] width 55 height 15
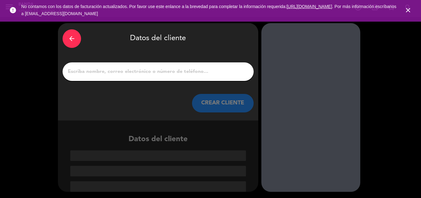
scroll to position [2, 0]
paste input "[PERSON_NAME]"
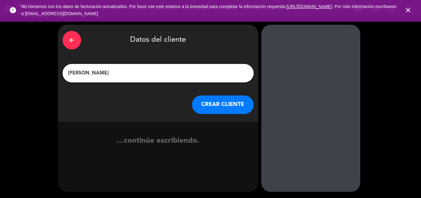
scroll to position [0, 0]
type input "[PERSON_NAME]"
click at [213, 98] on button "CREAR CLIENTE" at bounding box center [223, 104] width 62 height 18
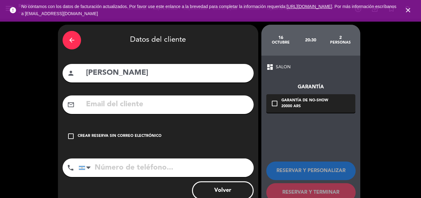
click at [157, 131] on div "check_box_outline_blank Crear reserva sin correo electrónico" at bounding box center [158, 136] width 191 height 18
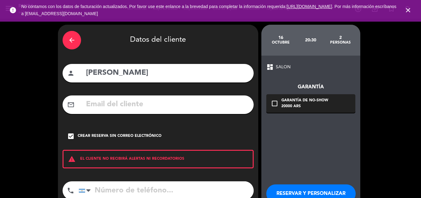
click at [320, 192] on button "RESERVAR Y PERSONALIZAR" at bounding box center [310, 193] width 89 height 18
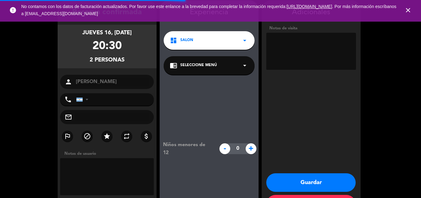
scroll to position [25, 0]
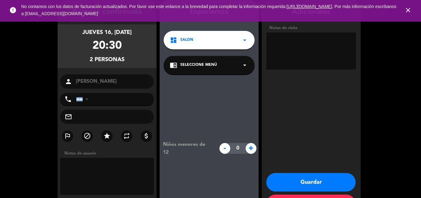
click at [302, 40] on textarea at bounding box center [311, 50] width 90 height 37
paste textarea "JS62ST9P"
type textarea "BIG BOX: JS62ST9P"
click at [312, 178] on button "Guardar" at bounding box center [310, 182] width 89 height 18
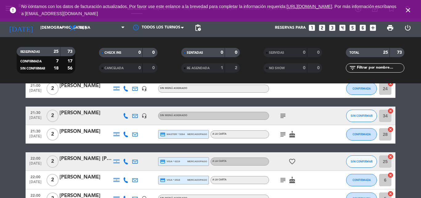
scroll to position [383, 0]
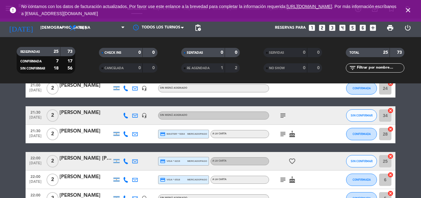
click at [281, 116] on icon "subject" at bounding box center [282, 115] width 7 height 7
click at [47, 30] on input "[DEMOGRAPHIC_DATA] [DATE]" at bounding box center [63, 28] width 52 height 10
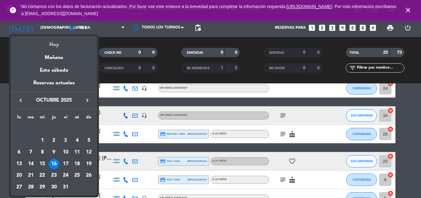
click at [51, 40] on div "Hoy" at bounding box center [54, 42] width 86 height 13
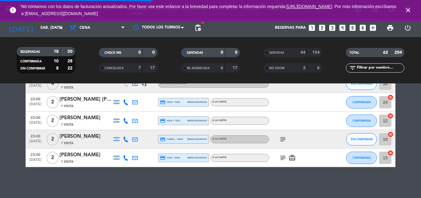
scroll to position [304, 0]
click at [411, 11] on icon "close" at bounding box center [407, 9] width 7 height 7
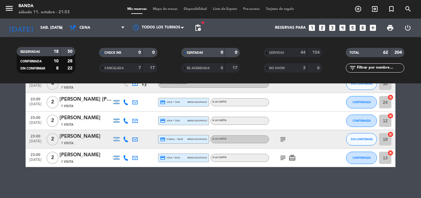
scroll to position [0, 0]
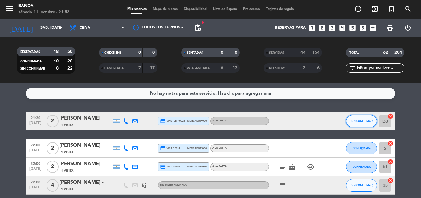
click at [360, 126] on button "SIN CONFIRMAR" at bounding box center [361, 121] width 31 height 12
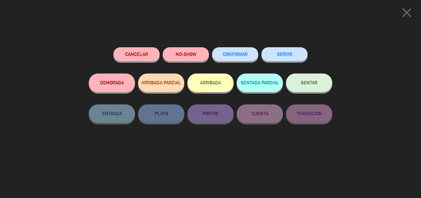
click at [291, 59] on button "SERVIR" at bounding box center [284, 54] width 46 height 14
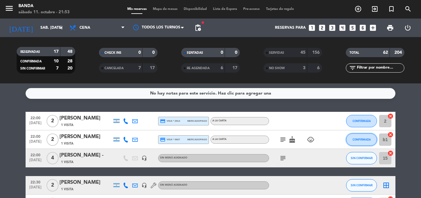
click at [358, 141] on button "CONFIRMADA" at bounding box center [361, 139] width 31 height 12
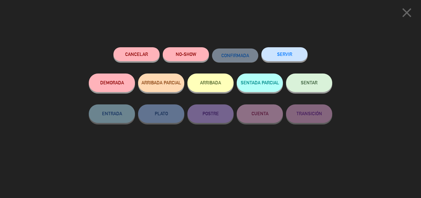
click at [293, 55] on button "SERVIR" at bounding box center [284, 54] width 46 height 14
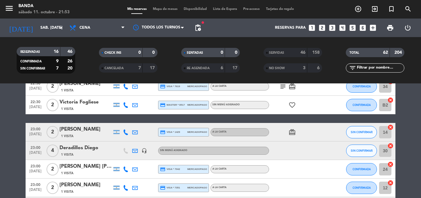
scroll to position [258, 0]
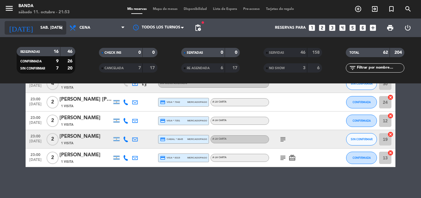
click at [55, 27] on input "sáb. [DATE]" at bounding box center [63, 28] width 52 height 10
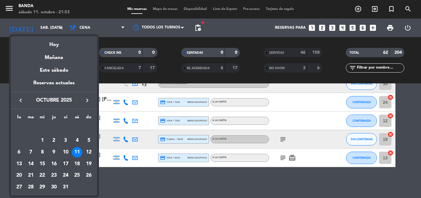
click at [65, 167] on div "17" at bounding box center [65, 163] width 10 height 10
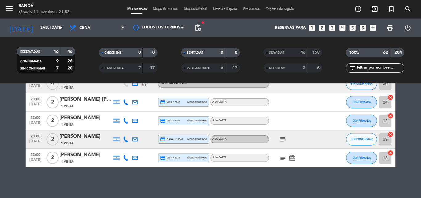
type input "vie. [DATE]"
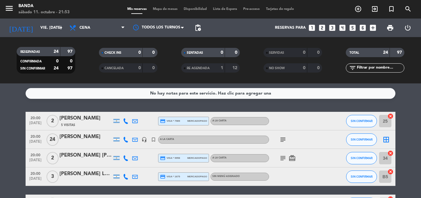
scroll to position [4, 0]
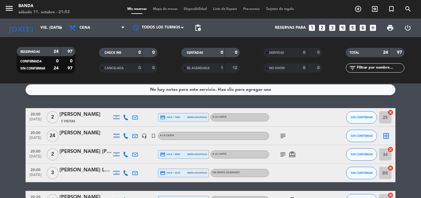
click at [323, 30] on icon "looks_two" at bounding box center [322, 28] width 8 height 8
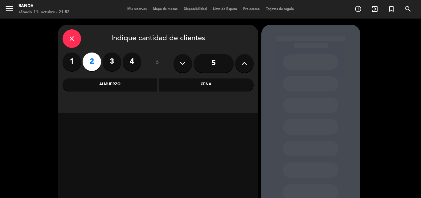
click at [209, 81] on div "Cena" at bounding box center [206, 84] width 95 height 12
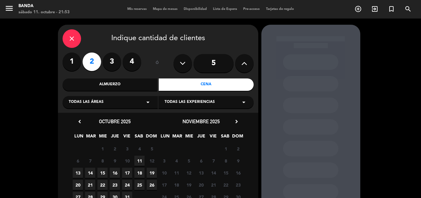
click at [129, 172] on span "17" at bounding box center [127, 172] width 10 height 10
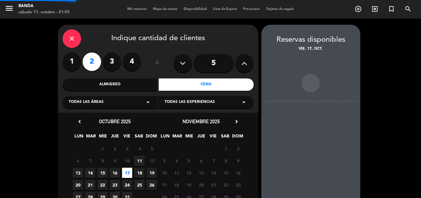
scroll to position [25, 0]
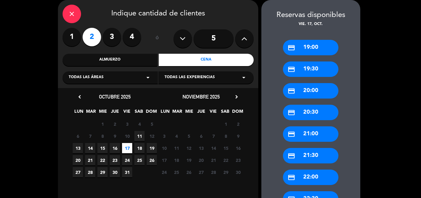
click at [317, 89] on div "credit_card 20:00" at bounding box center [310, 90] width 55 height 15
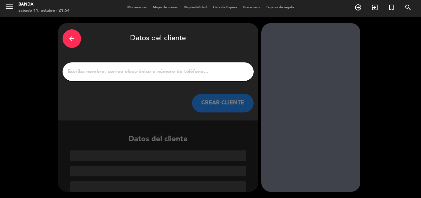
paste input "[PERSON_NAME]"
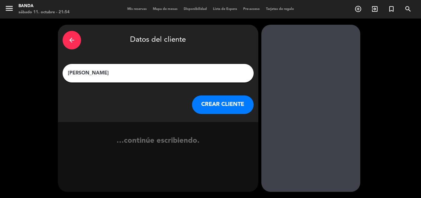
type input "[PERSON_NAME]"
click at [219, 106] on button "CREAR CLIENTE" at bounding box center [223, 104] width 62 height 18
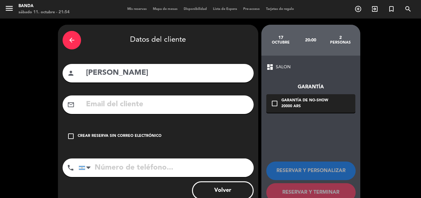
click at [144, 134] on div "Crear reserva sin correo electrónico" at bounding box center [120, 136] width 84 height 6
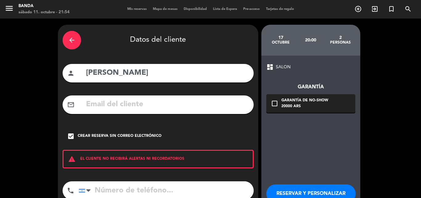
click at [285, 192] on button "RESERVAR Y PERSONALIZAR" at bounding box center [310, 193] width 89 height 18
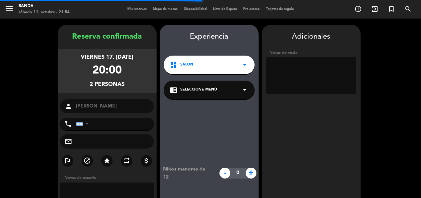
scroll to position [25, 0]
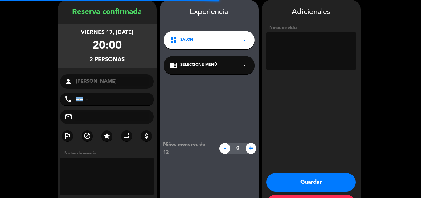
click at [297, 64] on textarea at bounding box center [311, 50] width 90 height 37
paste textarea "PXMI6HET"
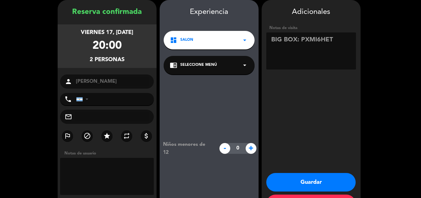
type textarea "BIG BOX: PXMI6HET"
click at [308, 176] on button "Guardar" at bounding box center [310, 182] width 89 height 18
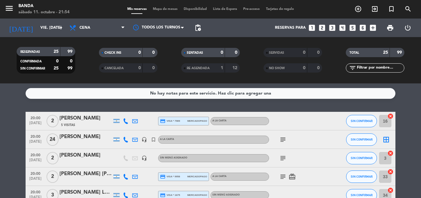
click at [320, 28] on icon "looks_two" at bounding box center [322, 28] width 8 height 8
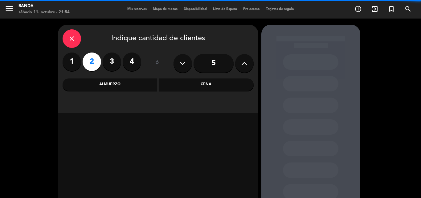
click at [197, 84] on div "Cena" at bounding box center [206, 84] width 95 height 12
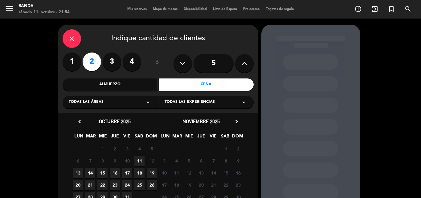
click at [132, 171] on span "17" at bounding box center [127, 172] width 10 height 10
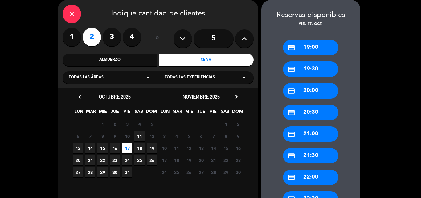
click at [309, 96] on div "credit_card 20:00" at bounding box center [310, 90] width 55 height 15
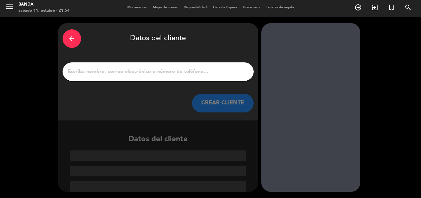
paste input "Angeles Dichiano"
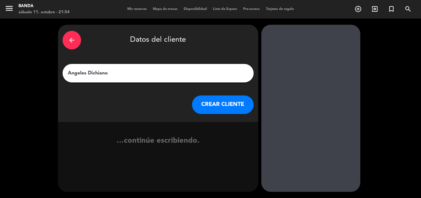
type input "Angeles Dichiano"
click at [212, 102] on button "CREAR CLIENTE" at bounding box center [223, 104] width 62 height 18
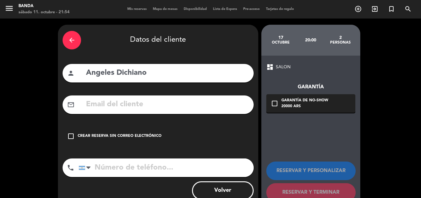
click at [148, 134] on div "Crear reserva sin correo electrónico" at bounding box center [120, 136] width 84 height 6
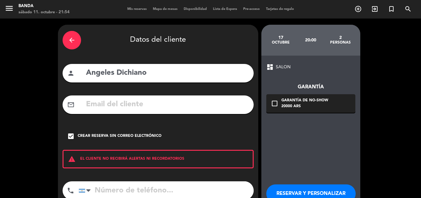
click at [305, 194] on button "RESERVAR Y PERSONALIZAR" at bounding box center [310, 193] width 89 height 18
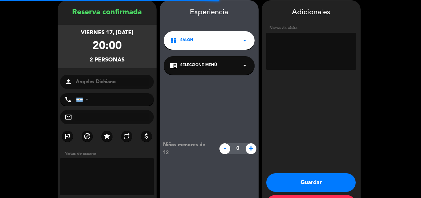
scroll to position [25, 0]
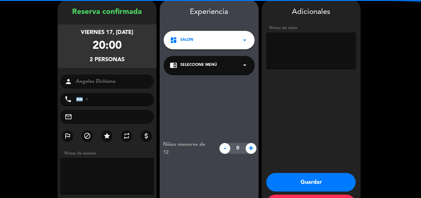
click at [288, 57] on textarea at bounding box center [311, 50] width 90 height 37
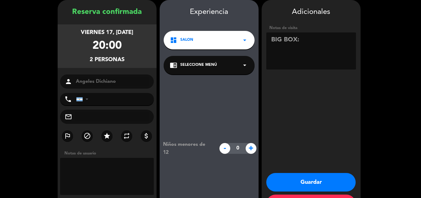
paste textarea "Z4TE3WCU"
type textarea "BIG BOX: Z4TE3WCU"
click at [304, 178] on button "Guardar" at bounding box center [310, 182] width 89 height 18
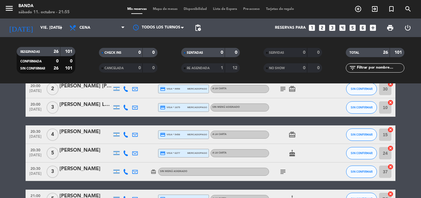
scroll to position [106, 0]
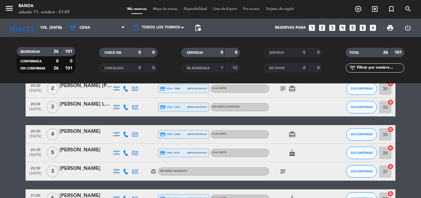
click at [325, 29] on icon "looks_two" at bounding box center [322, 28] width 8 height 8
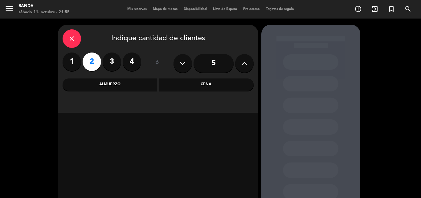
click at [217, 80] on div "Cena" at bounding box center [206, 84] width 95 height 12
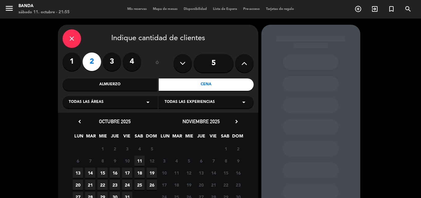
click at [129, 171] on span "17" at bounding box center [127, 172] width 10 height 10
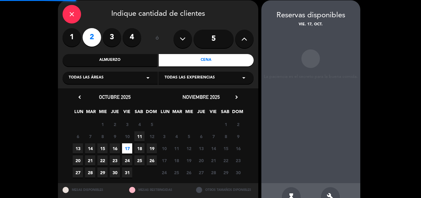
scroll to position [25, 0]
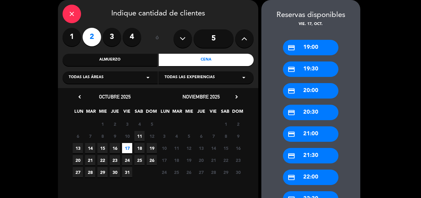
click at [313, 111] on div "credit_card 20:30" at bounding box center [310, 112] width 55 height 15
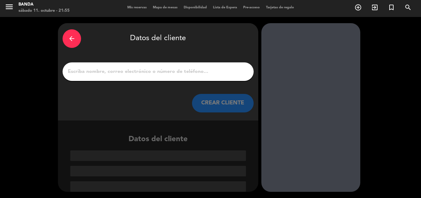
paste input "[PERSON_NAME]"
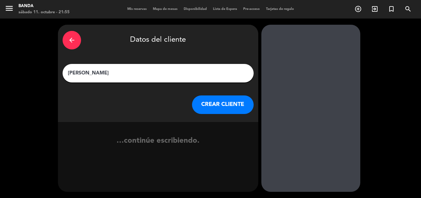
type input "[PERSON_NAME]"
click at [223, 113] on button "CREAR CLIENTE" at bounding box center [223, 104] width 62 height 18
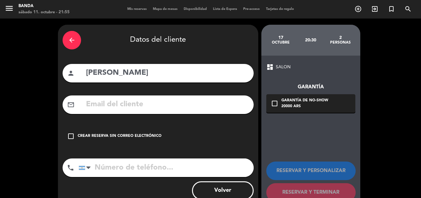
click at [156, 133] on div "Crear reserva sin correo electrónico" at bounding box center [120, 136] width 84 height 6
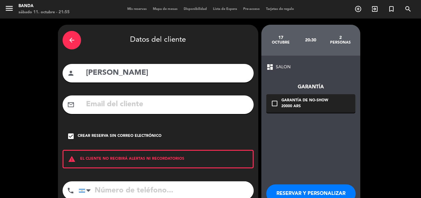
click at [285, 190] on button "RESERVAR Y PERSONALIZAR" at bounding box center [310, 193] width 89 height 18
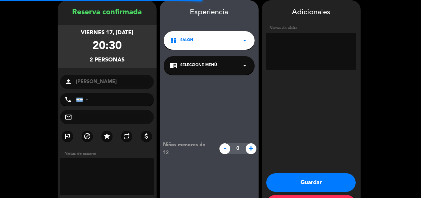
scroll to position [25, 0]
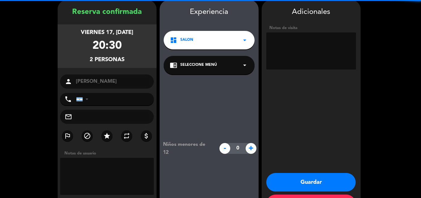
click at [286, 64] on textarea at bounding box center [311, 50] width 90 height 37
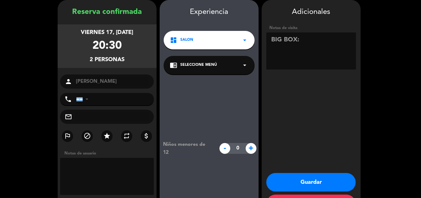
click at [329, 46] on textarea at bounding box center [311, 50] width 90 height 37
paste textarea "BXT3JJV3"
type textarea "BIG BOX: BXT3JJV3"
click at [310, 179] on button "Guardar" at bounding box center [310, 182] width 89 height 18
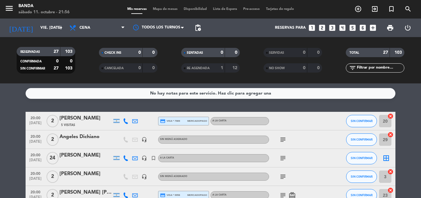
click at [323, 29] on icon "looks_two" at bounding box center [322, 28] width 8 height 8
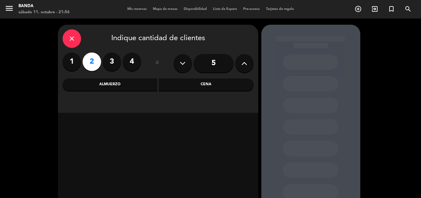
click at [204, 88] on div "Cena" at bounding box center [206, 84] width 95 height 12
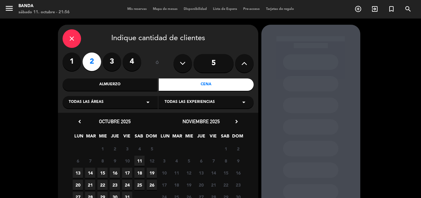
click at [127, 169] on span "17" at bounding box center [127, 172] width 10 height 10
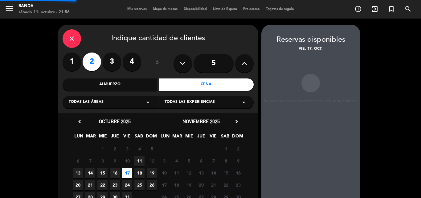
scroll to position [25, 0]
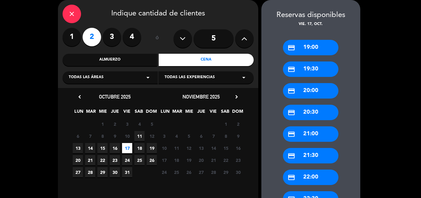
click at [311, 112] on div "credit_card 20:30" at bounding box center [310, 112] width 55 height 15
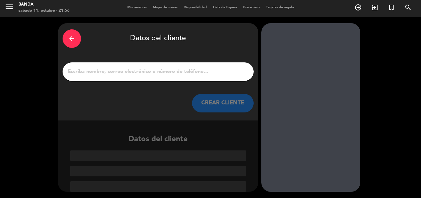
paste input "[PERSON_NAME]"
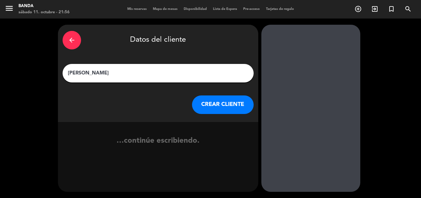
type input "[PERSON_NAME]"
click at [231, 110] on button "CREAR CLIENTE" at bounding box center [223, 104] width 62 height 18
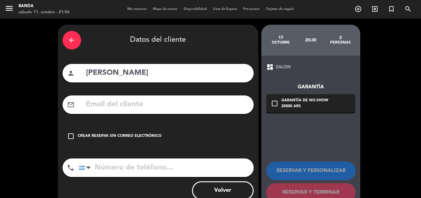
click at [148, 133] on div "check_box_outline_blank Crear reserva sin correo electrónico" at bounding box center [158, 136] width 191 height 18
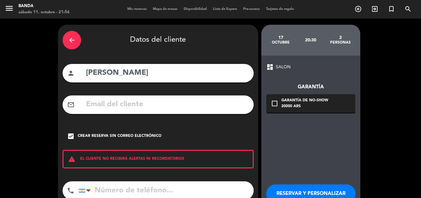
click at [300, 187] on button "RESERVAR Y PERSONALIZAR" at bounding box center [310, 193] width 89 height 18
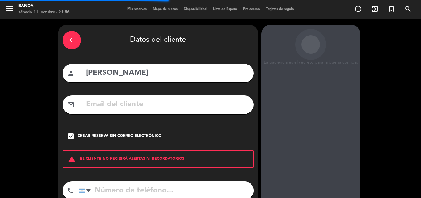
scroll to position [25, 0]
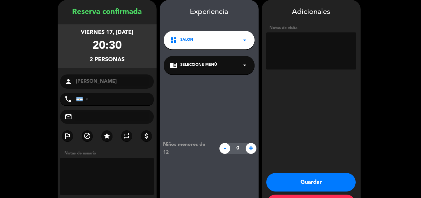
click at [304, 64] on textarea at bounding box center [311, 50] width 90 height 37
paste textarea "4FBKSJUQ"
type textarea "BIG BOX: 4FBKSJUQ"
click at [310, 177] on button "Guardar" at bounding box center [310, 182] width 89 height 18
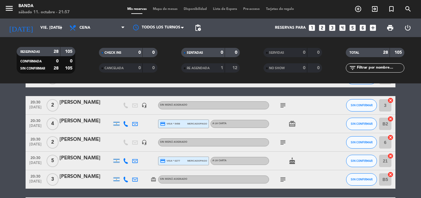
scroll to position [149, 0]
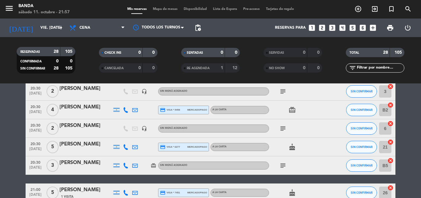
click at [322, 28] on icon "looks_two" at bounding box center [322, 28] width 8 height 8
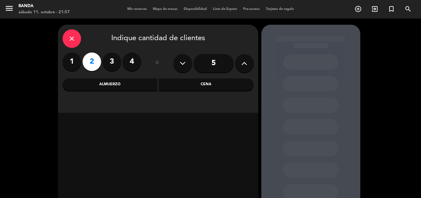
click at [204, 84] on div "Cena" at bounding box center [206, 84] width 95 height 12
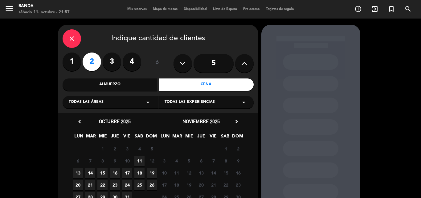
click at [131, 172] on span "17" at bounding box center [127, 172] width 10 height 10
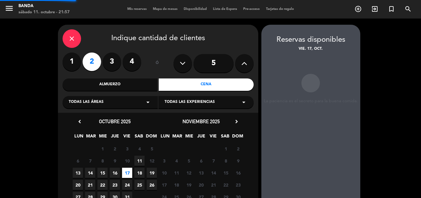
scroll to position [25, 0]
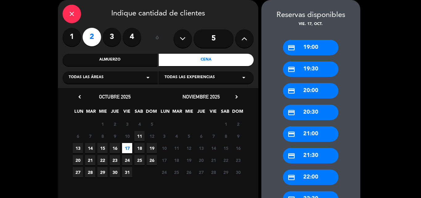
click at [312, 119] on div "credit_card 20:30" at bounding box center [310, 112] width 55 height 15
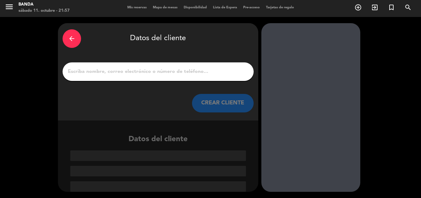
scroll to position [2, 0]
paste input "[PERSON_NAME]"
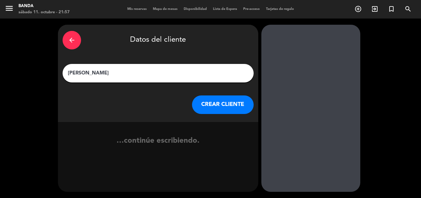
scroll to position [0, 0]
type input "[PERSON_NAME]"
click at [220, 109] on button "CREAR CLIENTE" at bounding box center [223, 104] width 62 height 18
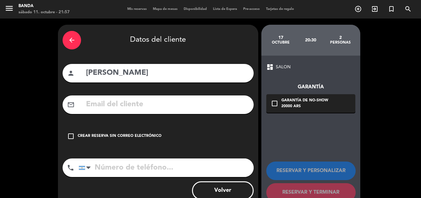
click at [146, 135] on div "Crear reserva sin correo electrónico" at bounding box center [120, 136] width 84 height 6
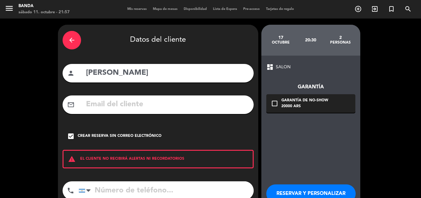
click at [280, 191] on button "RESERVAR Y PERSONALIZAR" at bounding box center [310, 193] width 89 height 18
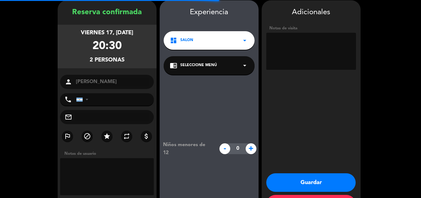
scroll to position [25, 0]
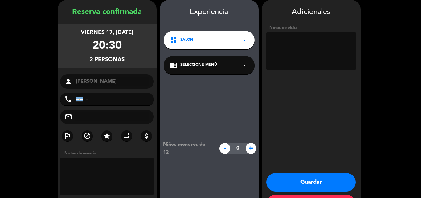
click at [322, 58] on textarea at bounding box center [311, 50] width 90 height 37
paste textarea "N754HWD3"
type textarea "BIG BOX: N754HWD3"
click at [317, 176] on button "Guardar" at bounding box center [310, 182] width 89 height 18
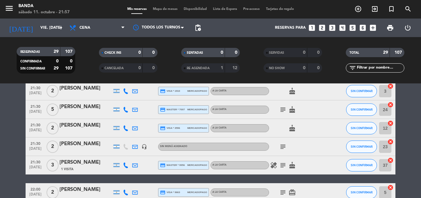
scroll to position [445, 0]
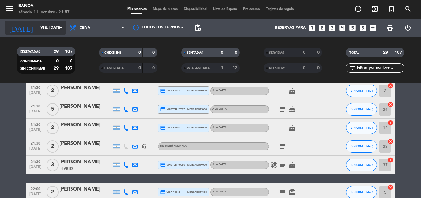
click at [37, 27] on input "vie. [DATE]" at bounding box center [63, 28] width 52 height 10
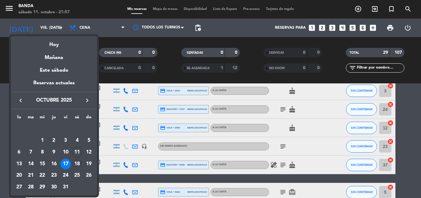
click at [76, 160] on div "18" at bounding box center [77, 163] width 10 height 10
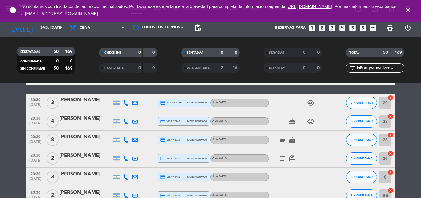
scroll to position [0, 0]
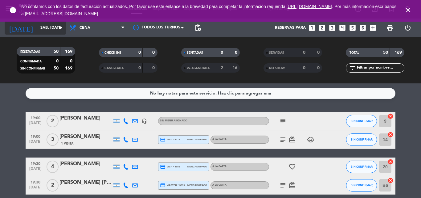
click at [41, 31] on input "sáb. [DATE]" at bounding box center [63, 28] width 52 height 10
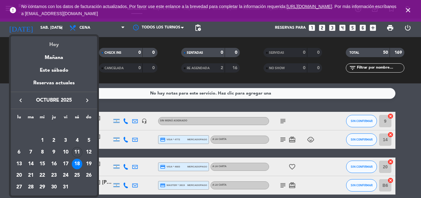
click at [51, 41] on div "Hoy" at bounding box center [54, 42] width 86 height 13
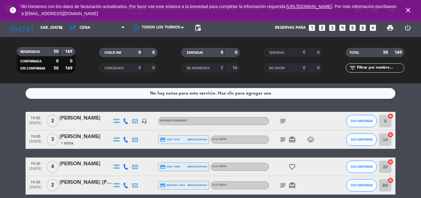
type input "sáb. [DATE]"
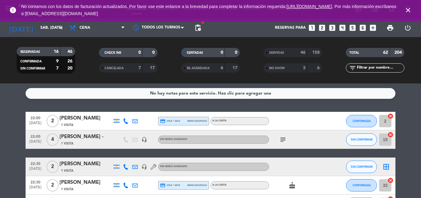
click at [407, 11] on icon "close" at bounding box center [407, 9] width 7 height 7
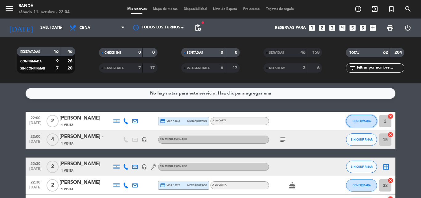
click at [353, 123] on button "CONFIRMADA" at bounding box center [361, 121] width 31 height 12
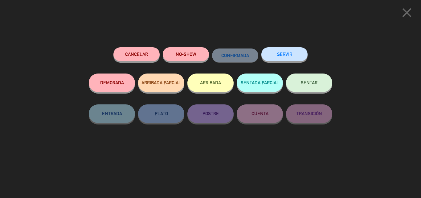
click at [279, 59] on button "SERVIR" at bounding box center [284, 54] width 46 height 14
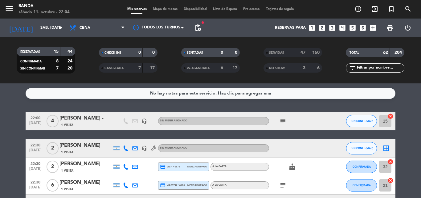
click at [278, 68] on span "NO SHOW" at bounding box center [277, 68] width 16 height 3
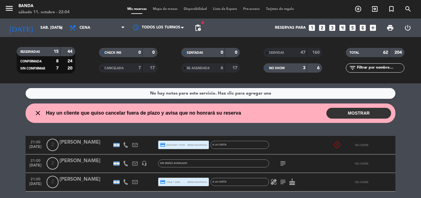
click at [88, 187] on div at bounding box center [85, 185] width 52 height 5
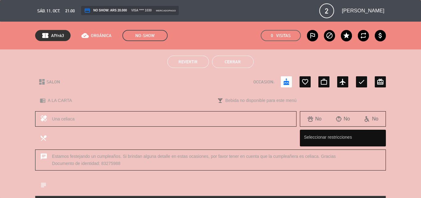
click at [198, 66] on button "Revertir" at bounding box center [188, 61] width 42 height 12
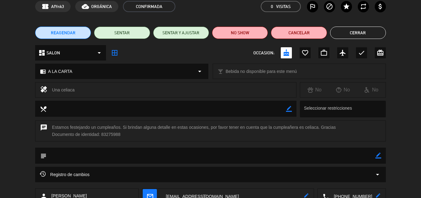
scroll to position [26, 0]
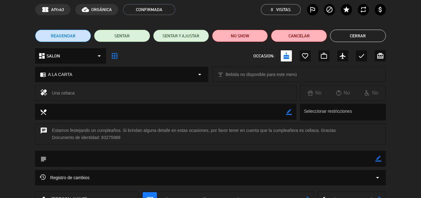
click at [367, 32] on button "Cerrar" at bounding box center [358, 36] width 56 height 12
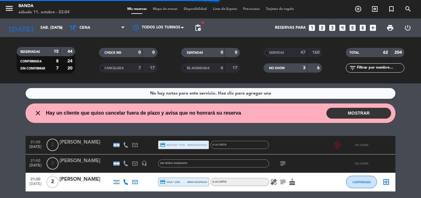
click at [299, 68] on div "3" at bounding box center [299, 67] width 12 height 7
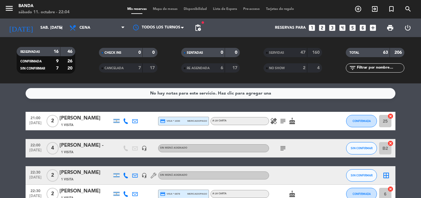
scroll to position [31, 0]
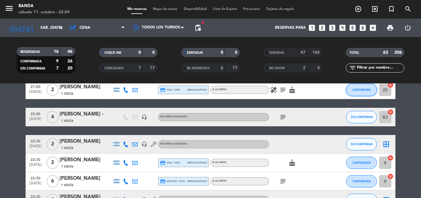
click at [365, 92] on button "CONFIRMADA" at bounding box center [361, 90] width 31 height 12
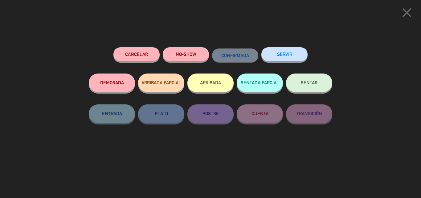
click at [294, 53] on button "SERVIR" at bounding box center [284, 54] width 46 height 14
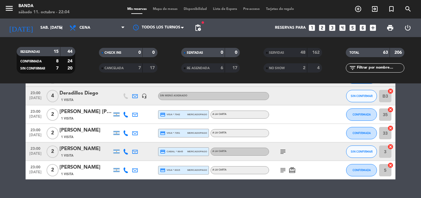
scroll to position [240, 0]
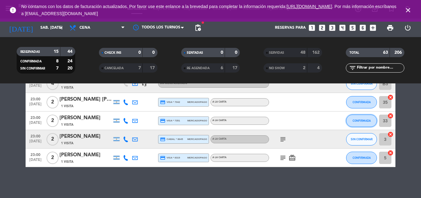
click at [365, 121] on span "CONFIRMADA" at bounding box center [362, 120] width 18 height 3
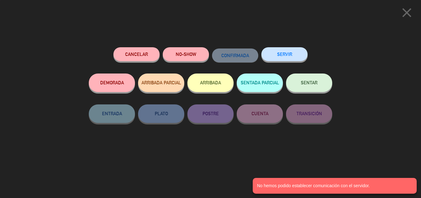
click at [288, 50] on button "SERVIR" at bounding box center [284, 54] width 46 height 14
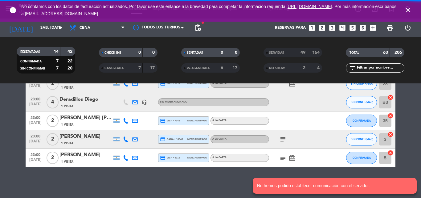
scroll to position [221, 0]
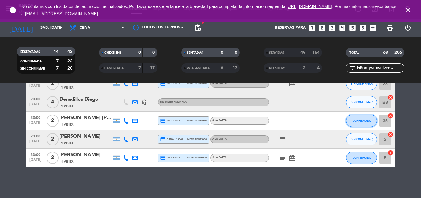
click at [355, 117] on button "CONFIRMADA" at bounding box center [361, 120] width 31 height 12
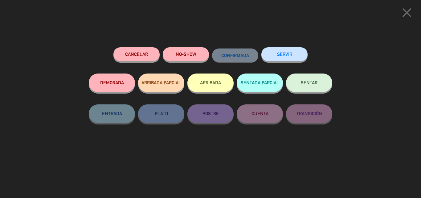
click at [277, 54] on button "SERVIR" at bounding box center [284, 54] width 46 height 14
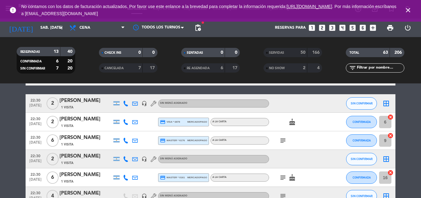
scroll to position [43, 0]
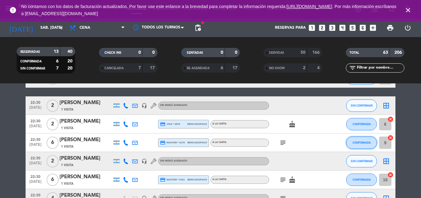
click at [359, 139] on button "CONFIRMADA" at bounding box center [361, 142] width 31 height 12
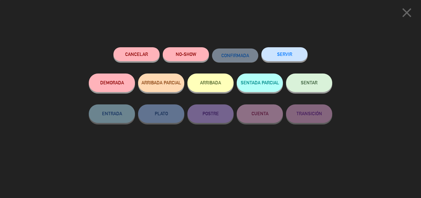
click at [281, 57] on button "SERVIR" at bounding box center [284, 54] width 46 height 14
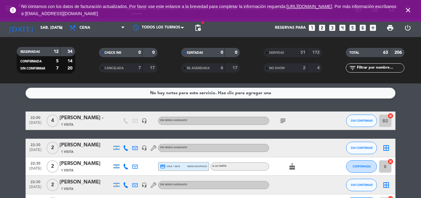
scroll to position [0, 0]
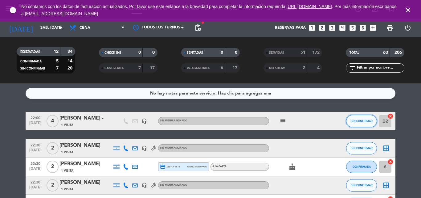
click at [353, 125] on button "SIN CONFIRMAR" at bounding box center [361, 121] width 31 height 12
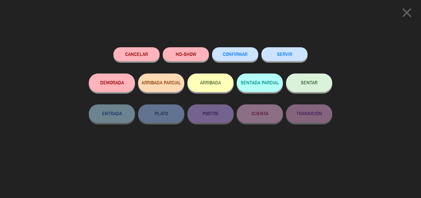
click at [304, 53] on button "SERVIR" at bounding box center [284, 54] width 46 height 14
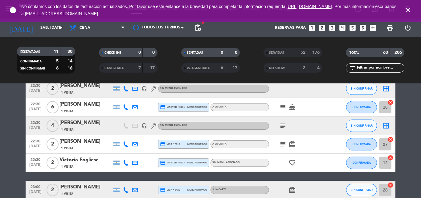
scroll to position [76, 0]
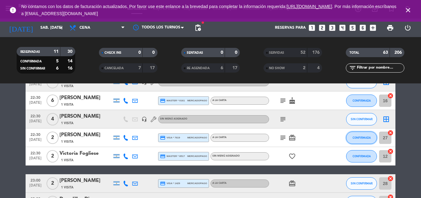
click at [350, 142] on button "CONFIRMADA" at bounding box center [361, 137] width 31 height 12
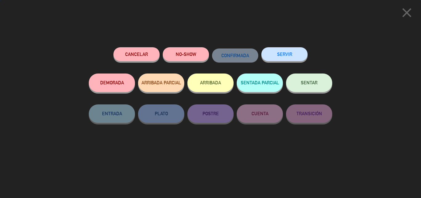
click at [300, 52] on button "SERVIR" at bounding box center [284, 54] width 46 height 14
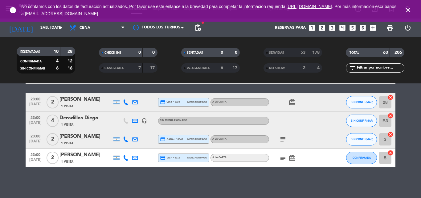
scroll to position [0, 0]
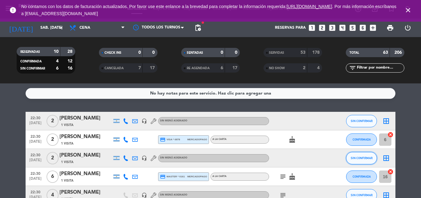
click at [359, 159] on span "SIN CONFIRMAR" at bounding box center [362, 157] width 22 height 3
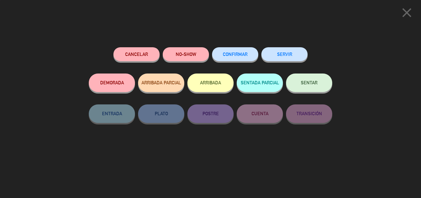
click at [287, 53] on button "SERVIR" at bounding box center [284, 54] width 46 height 14
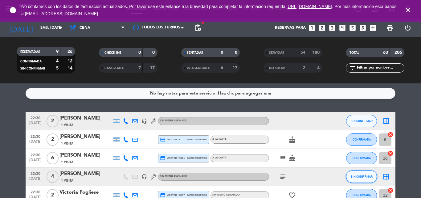
click at [363, 176] on span "SIN CONFIRMAR" at bounding box center [362, 175] width 22 height 3
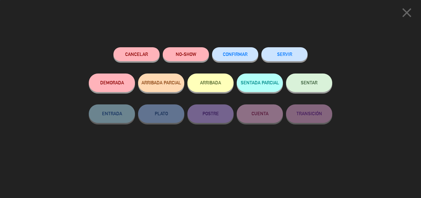
click at [291, 51] on button "SERVIR" at bounding box center [284, 54] width 46 height 14
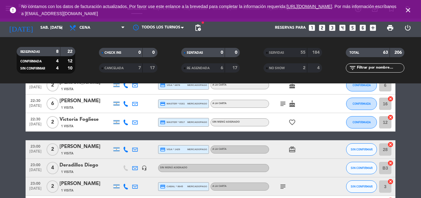
scroll to position [55, 0]
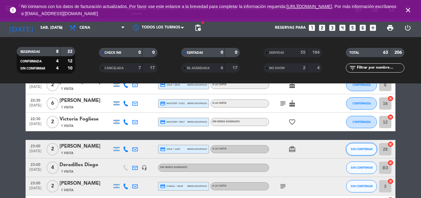
click at [361, 152] on button "SIN CONFIRMAR" at bounding box center [361, 149] width 31 height 12
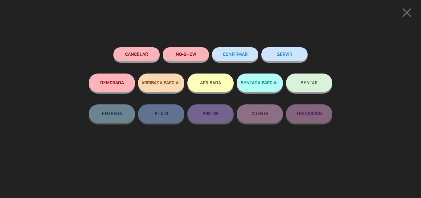
click at [297, 58] on button "SERVIR" at bounding box center [284, 54] width 46 height 14
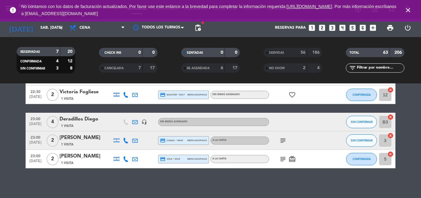
scroll to position [83, 0]
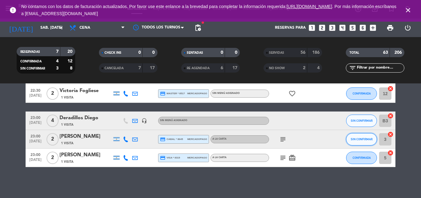
click at [374, 139] on button "SIN CONFIRMAR" at bounding box center [361, 139] width 31 height 12
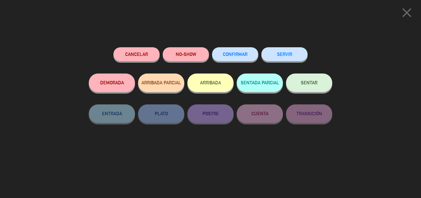
click at [283, 55] on button "SERVIR" at bounding box center [284, 54] width 46 height 14
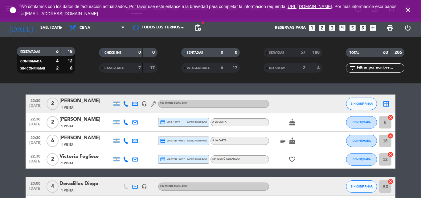
scroll to position [22, 0]
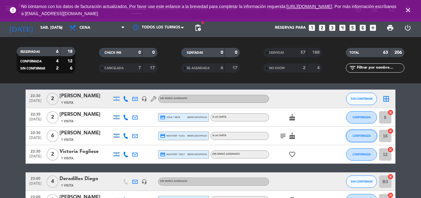
click at [355, 137] on button "CONFIRMADA" at bounding box center [361, 135] width 31 height 12
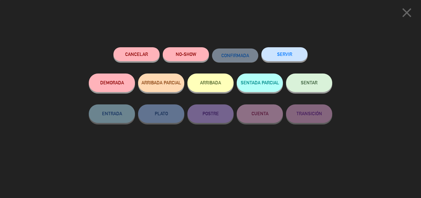
click at [280, 48] on button "SERVIR" at bounding box center [284, 54] width 46 height 14
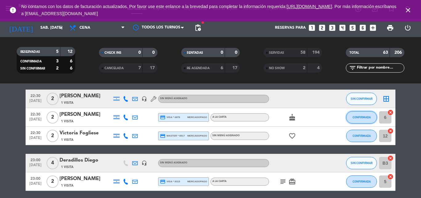
click at [348, 115] on button "CONFIRMADA" at bounding box center [361, 117] width 31 height 12
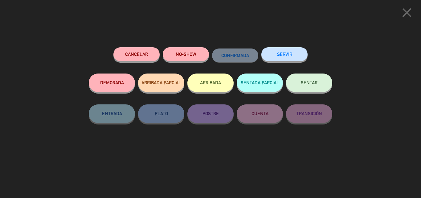
click at [288, 51] on button "SERVIR" at bounding box center [284, 54] width 46 height 14
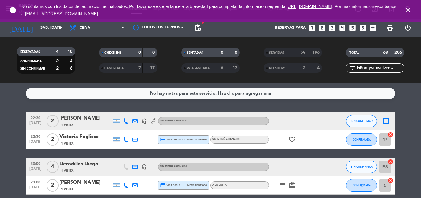
scroll to position [0, 0]
click at [231, 191] on div "23:00 [DATE] 2 [PERSON_NAME] 1 Visita credit_card visa * 8315 mercadopago A LA …" at bounding box center [211, 185] width 370 height 18
click at [404, 11] on icon "close" at bounding box center [407, 9] width 7 height 7
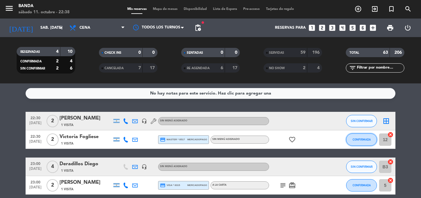
click at [359, 140] on span "CONFIRMADA" at bounding box center [362, 138] width 18 height 3
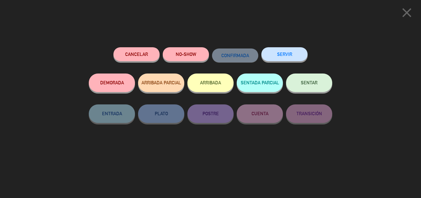
click at [289, 58] on button "SERVIR" at bounding box center [284, 54] width 46 height 14
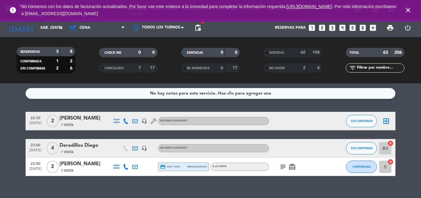
click at [408, 7] on icon "close" at bounding box center [407, 9] width 7 height 7
click at [357, 150] on button "SIN CONFIRMAR" at bounding box center [361, 148] width 31 height 12
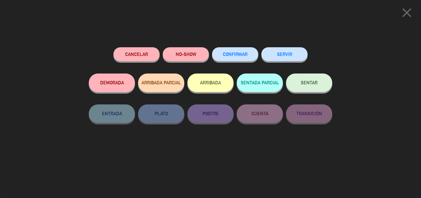
click at [278, 52] on button "SERVIR" at bounding box center [284, 54] width 46 height 14
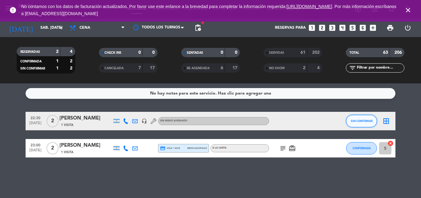
click at [363, 119] on span "SIN CONFIRMAR" at bounding box center [362, 120] width 22 height 3
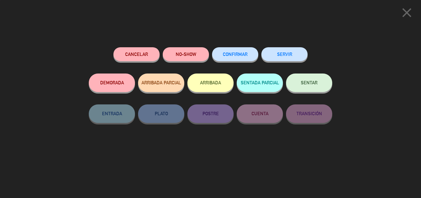
click at [400, 10] on icon "close" at bounding box center [406, 12] width 15 height 15
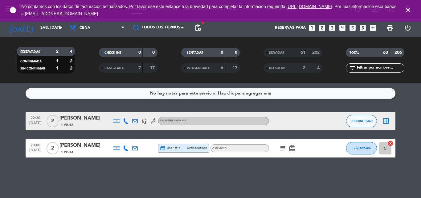
click at [406, 2] on span "close" at bounding box center [408, 10] width 17 height 17
click at [407, 11] on icon "close" at bounding box center [407, 9] width 7 height 7
click at [362, 146] on button "CONFIRMADA" at bounding box center [361, 148] width 31 height 12
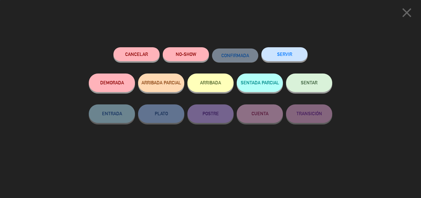
click at [286, 49] on button "SERVIR" at bounding box center [284, 54] width 46 height 14
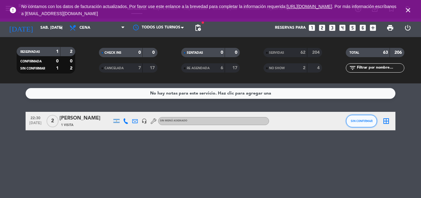
click at [368, 117] on button "SIN CONFIRMAR" at bounding box center [361, 121] width 31 height 12
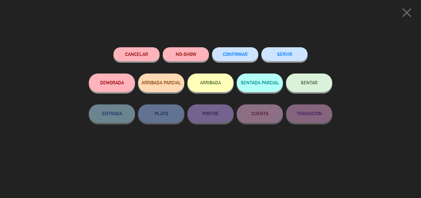
click at [191, 56] on button "NO-SHOW" at bounding box center [186, 54] width 46 height 14
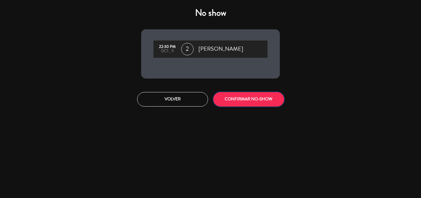
click at [247, 100] on button "CONFIRMAR NO-SHOW" at bounding box center [248, 99] width 71 height 14
